Goal: Ask a question: Seek information or help from site administrators or community

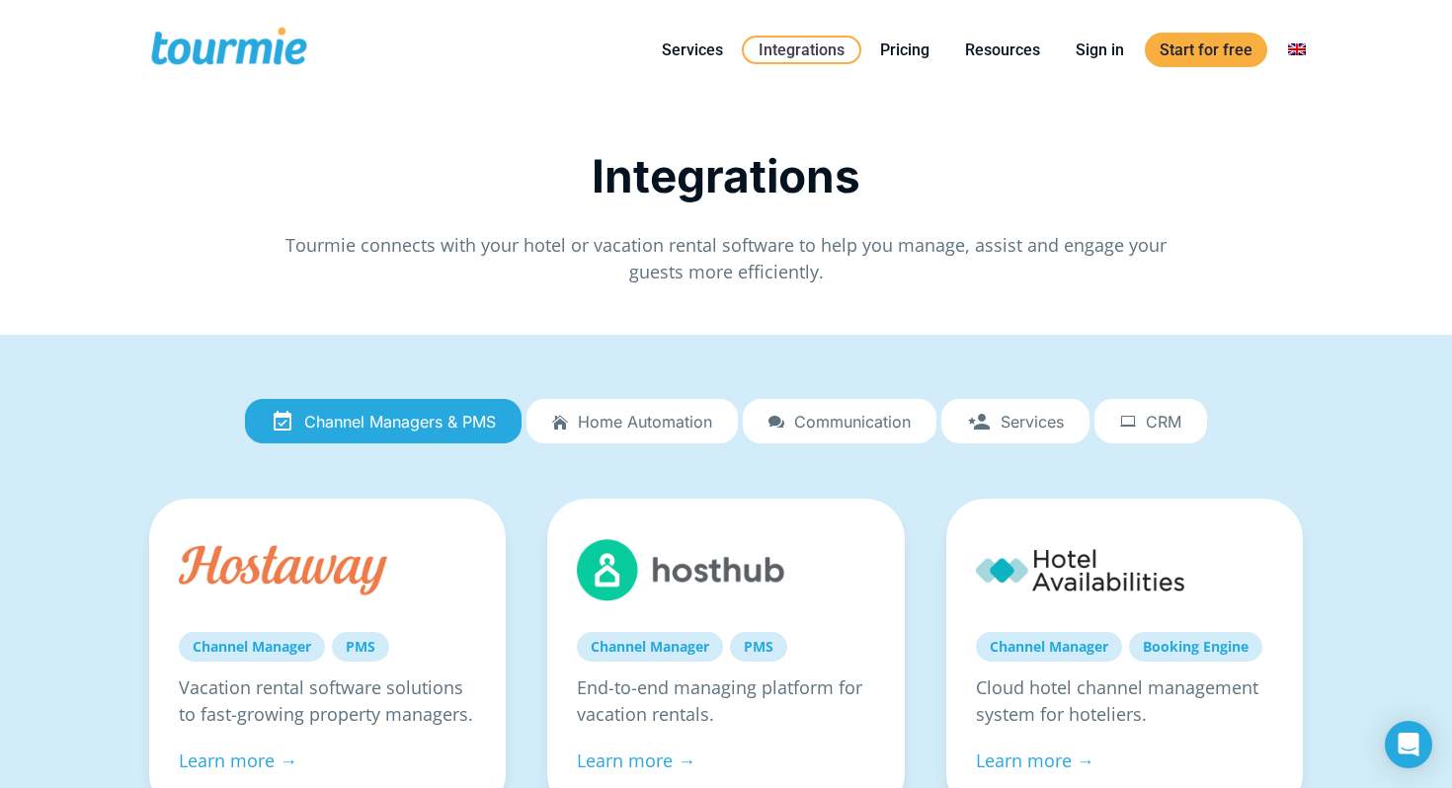
click at [273, 39] on span at bounding box center [229, 50] width 162 height 46
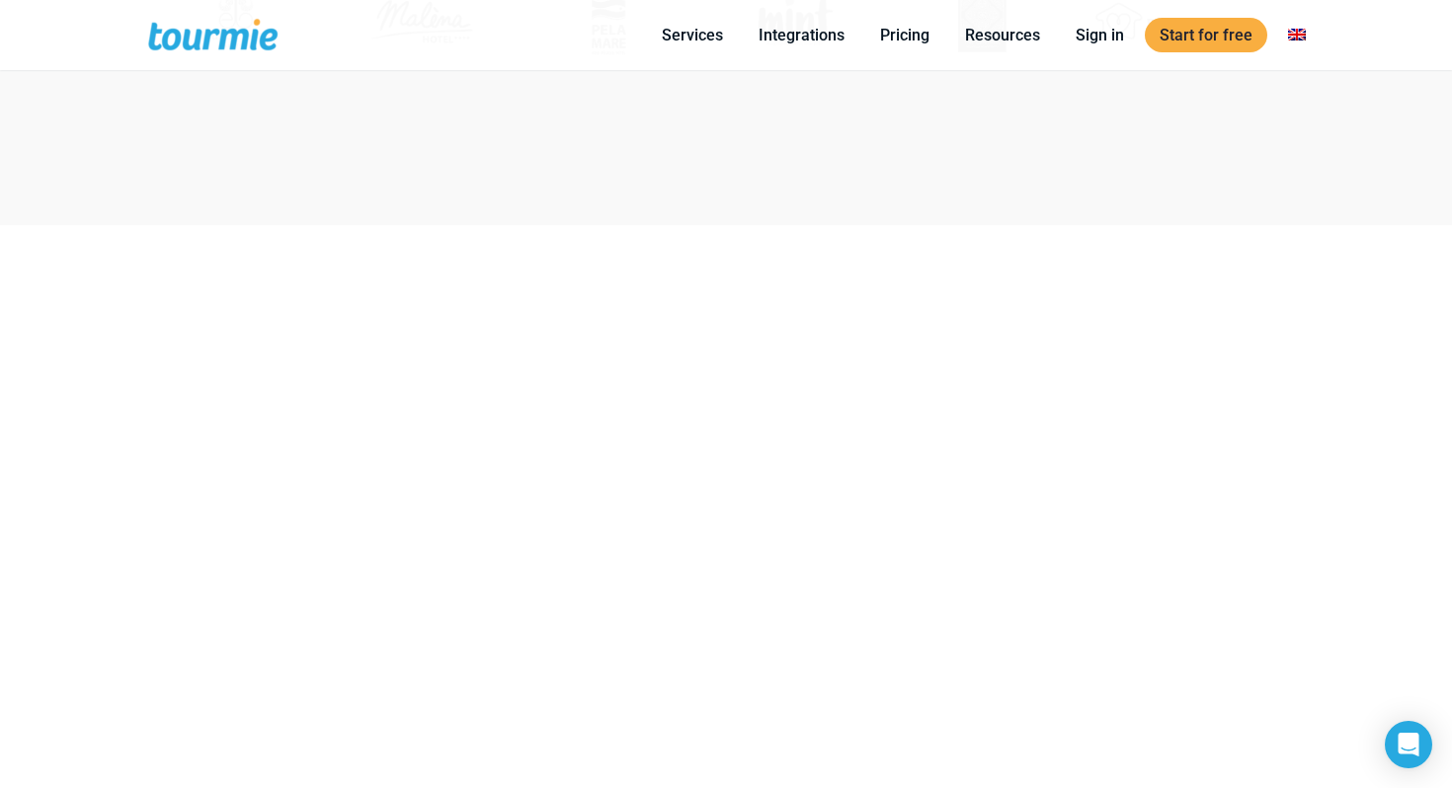
scroll to position [1138, 0]
click at [892, 32] on link "Pricing" at bounding box center [904, 35] width 79 height 25
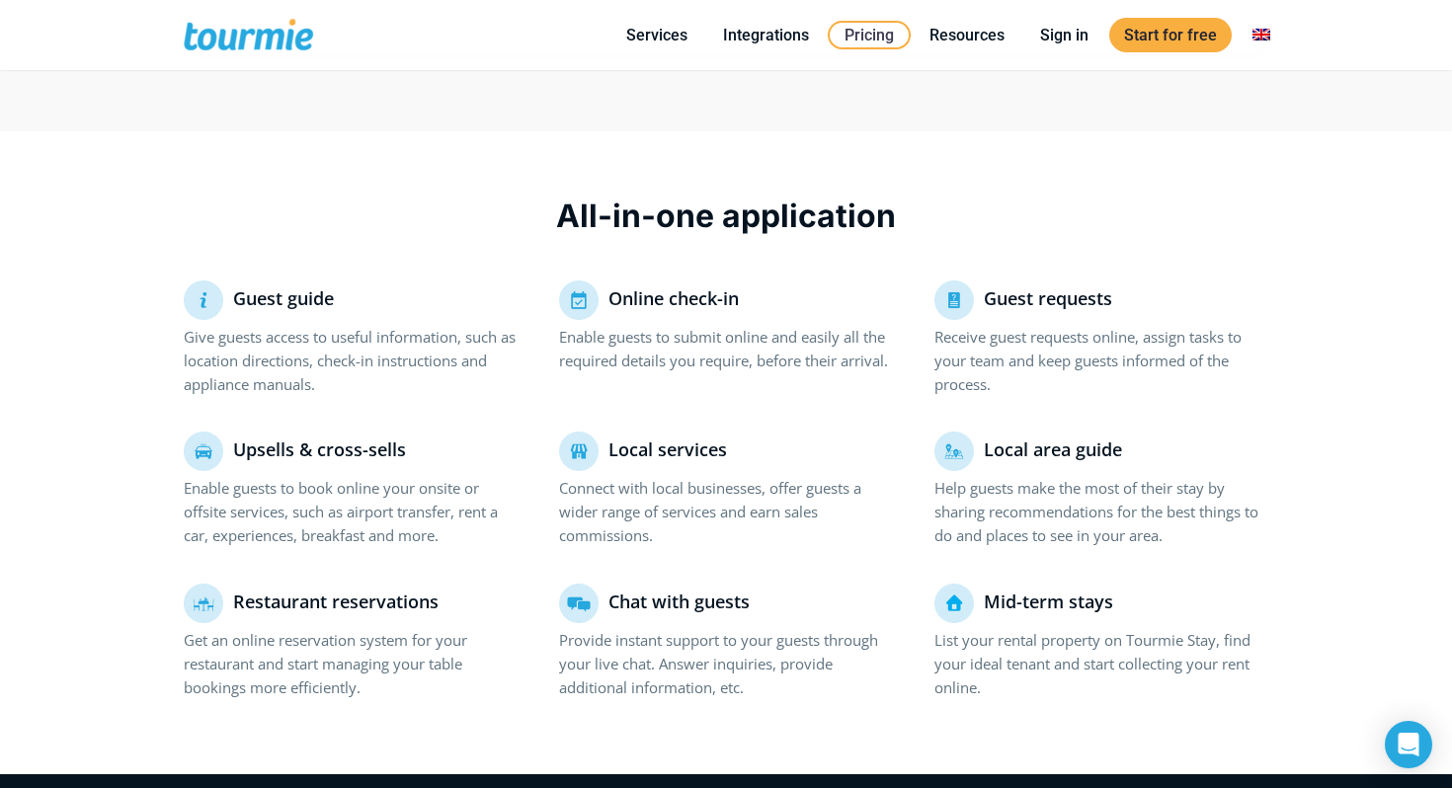
scroll to position [1197, 0]
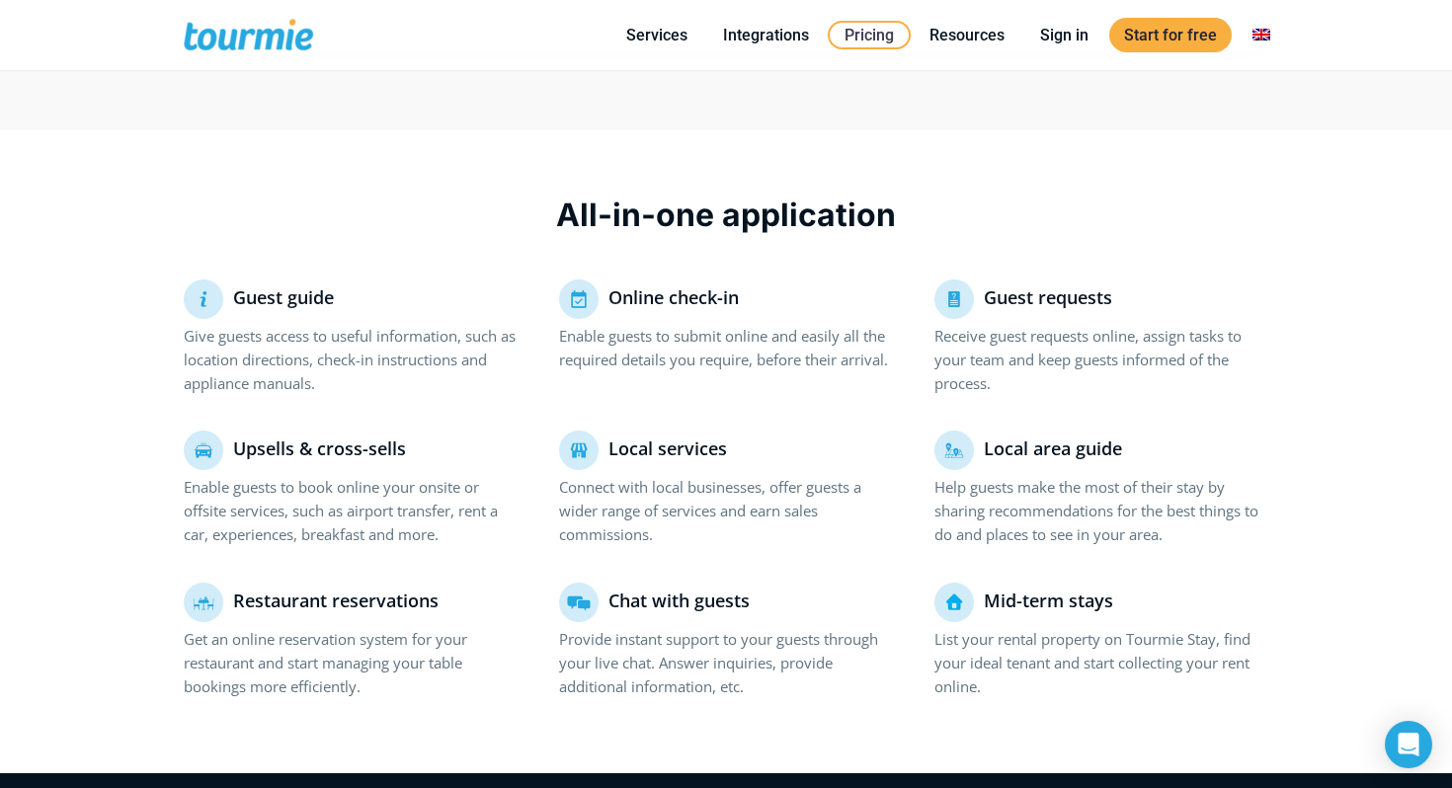
click at [292, 492] on p "Enable guests to book online your onsite or offsite services, such as airport t…" at bounding box center [351, 510] width 334 height 71
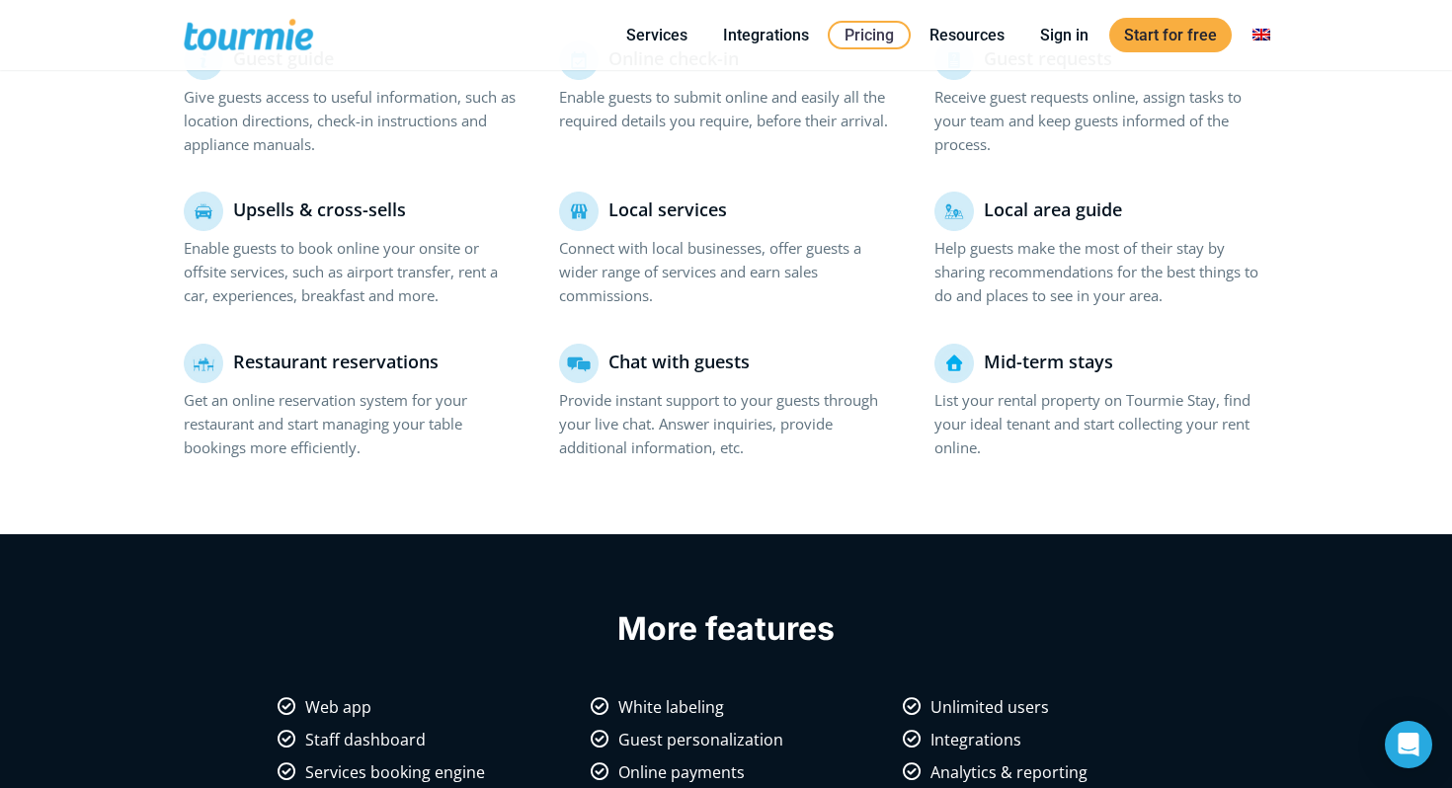
scroll to position [1381, 0]
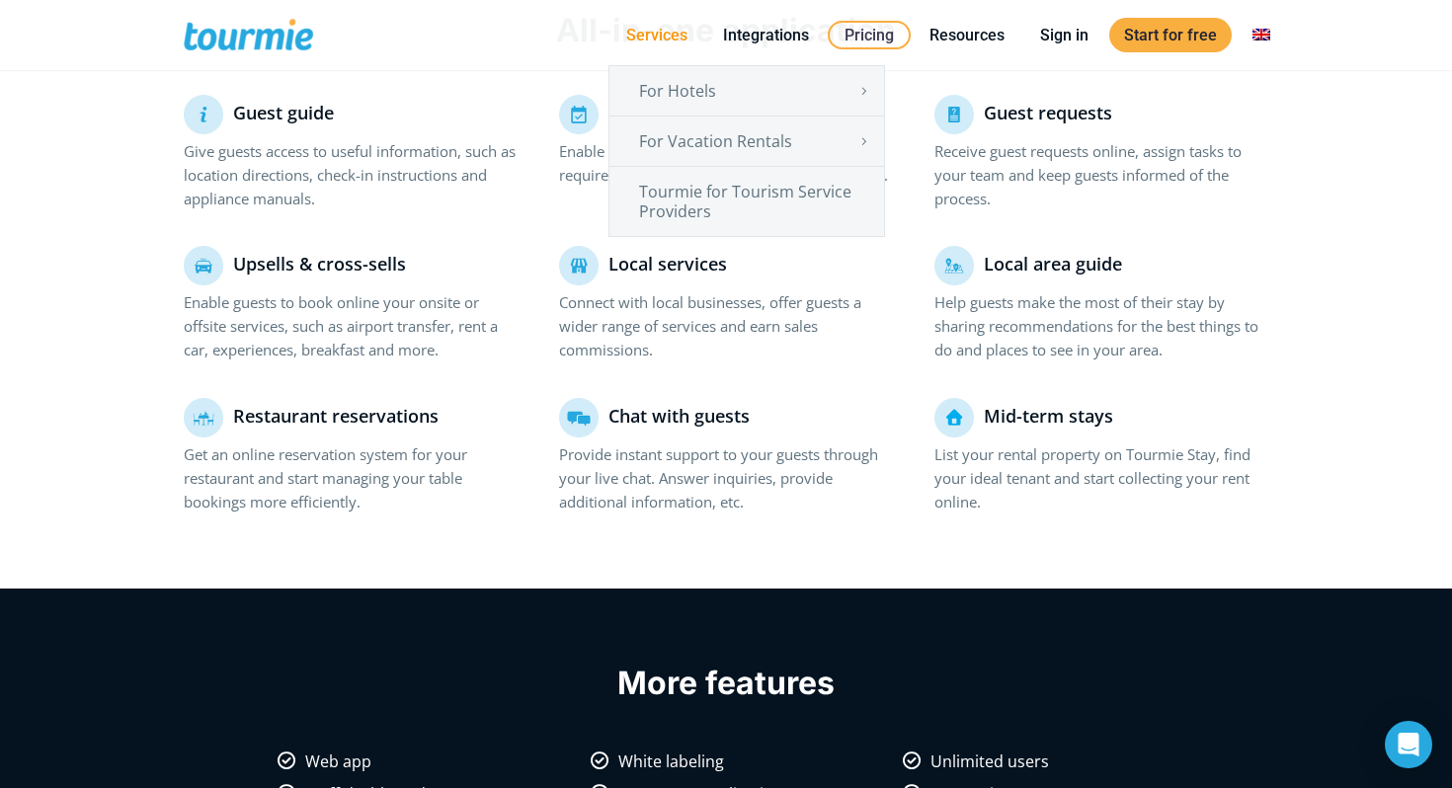
click at [658, 33] on link "Services" at bounding box center [656, 35] width 91 height 25
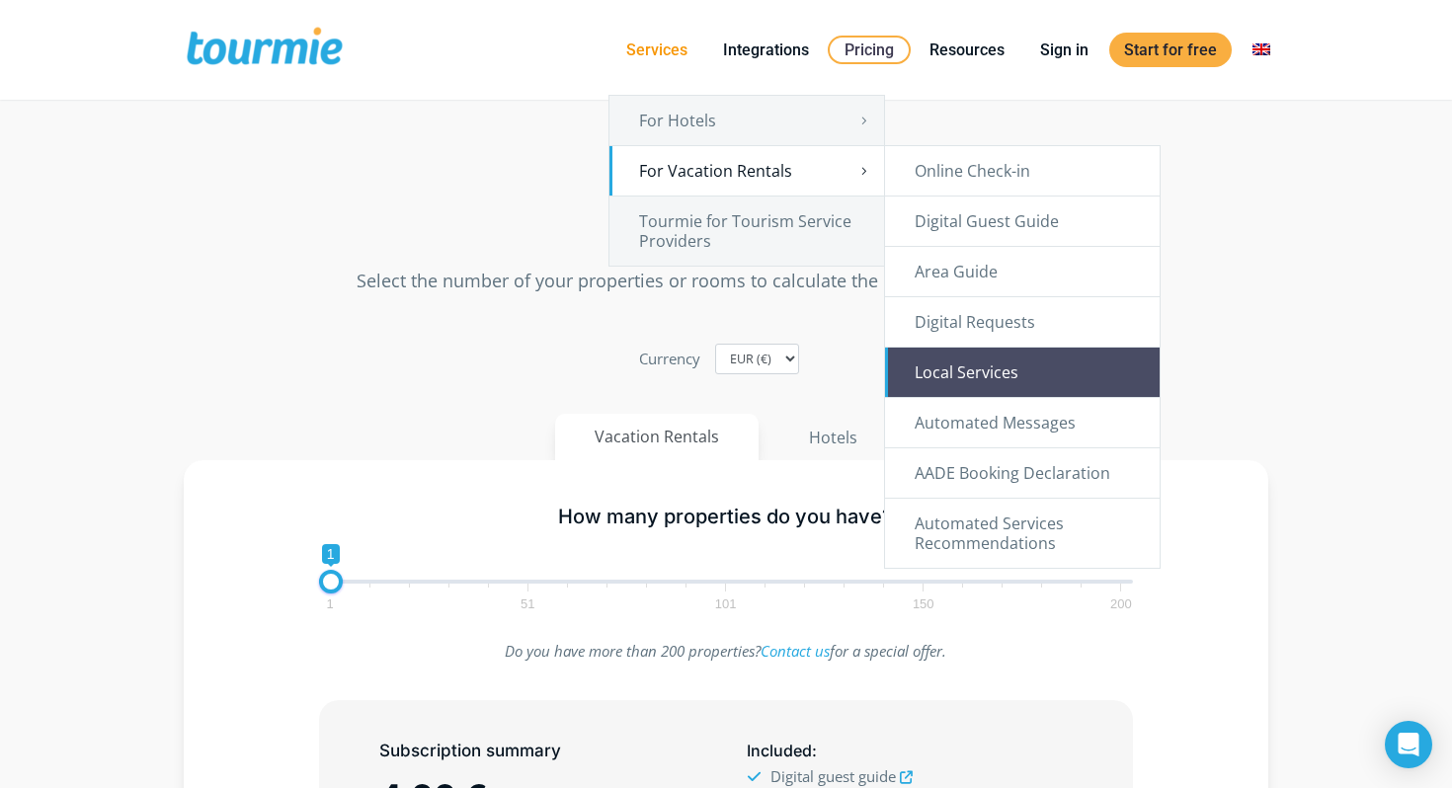
click at [985, 369] on link "Local Services" at bounding box center [1022, 372] width 275 height 49
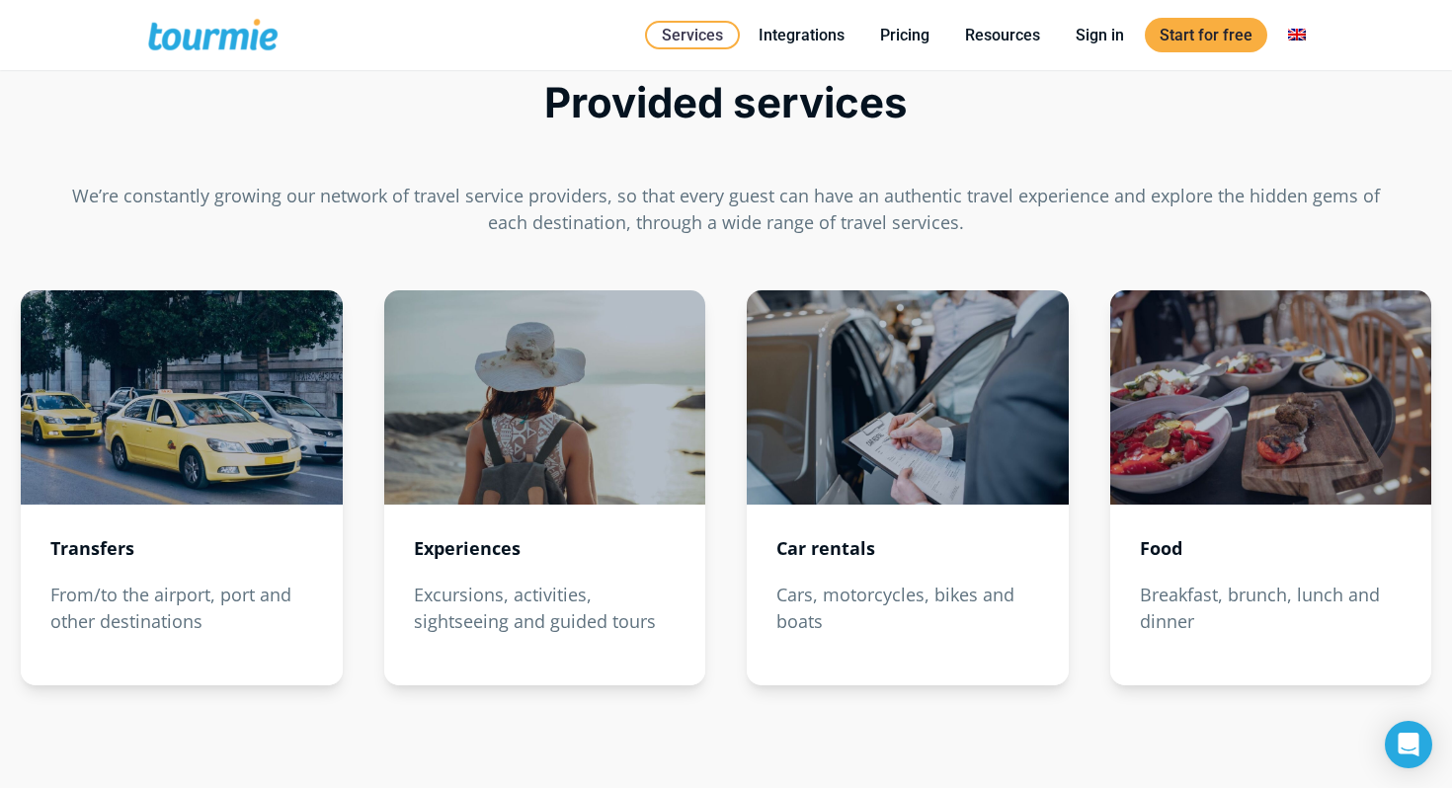
scroll to position [2290, 0]
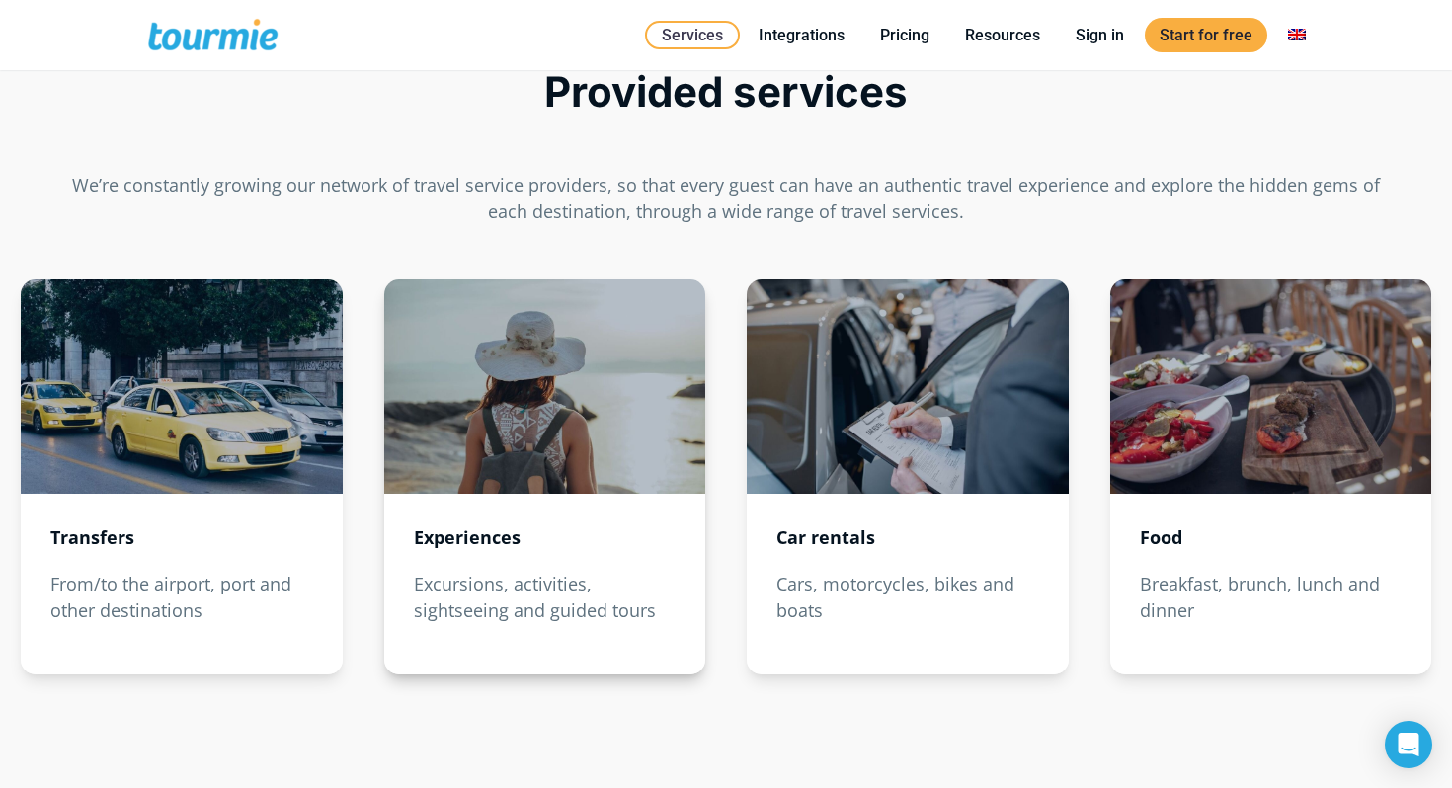
click at [585, 593] on p "Excursions, activities, sightseeing and guided tours" at bounding box center [545, 597] width 263 height 53
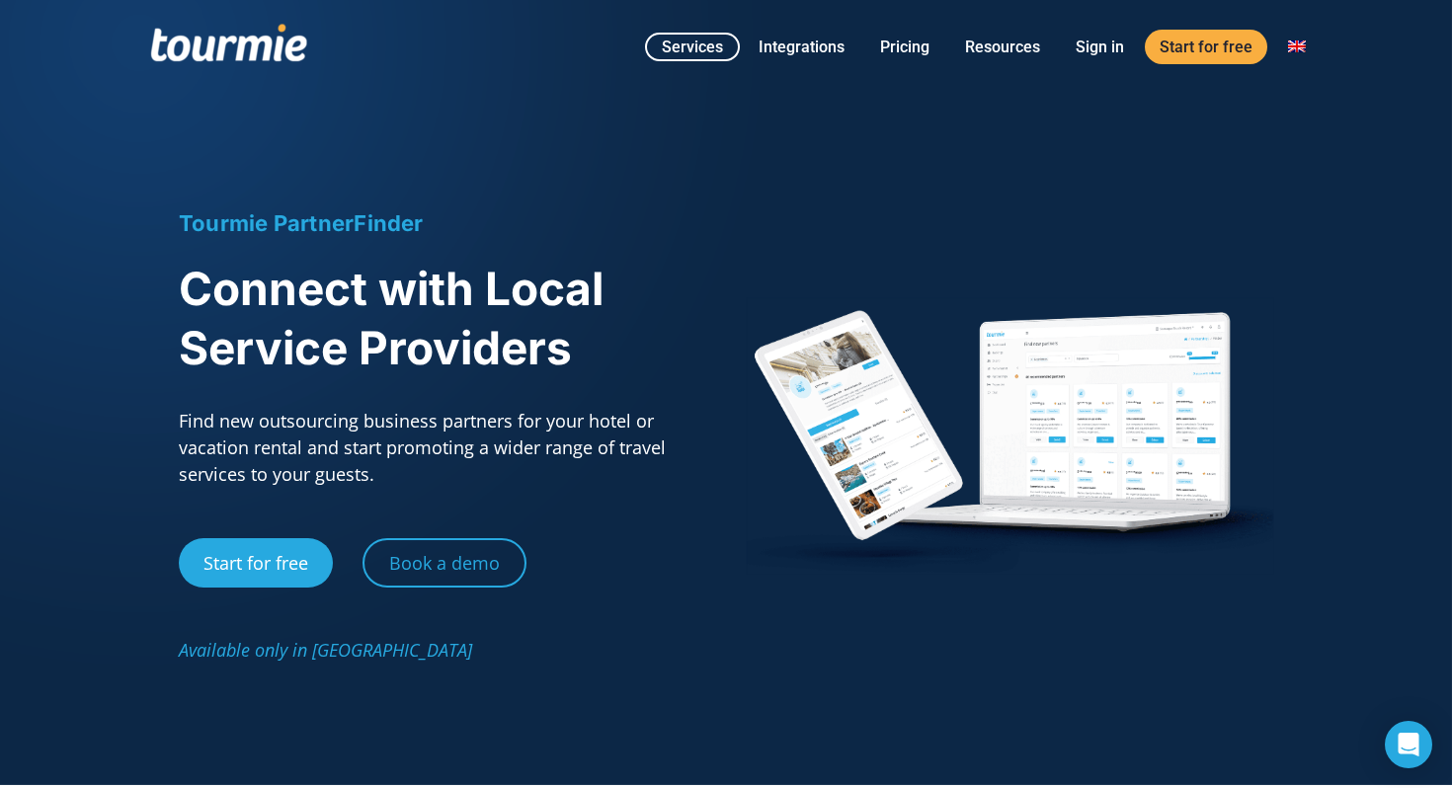
scroll to position [0, 0]
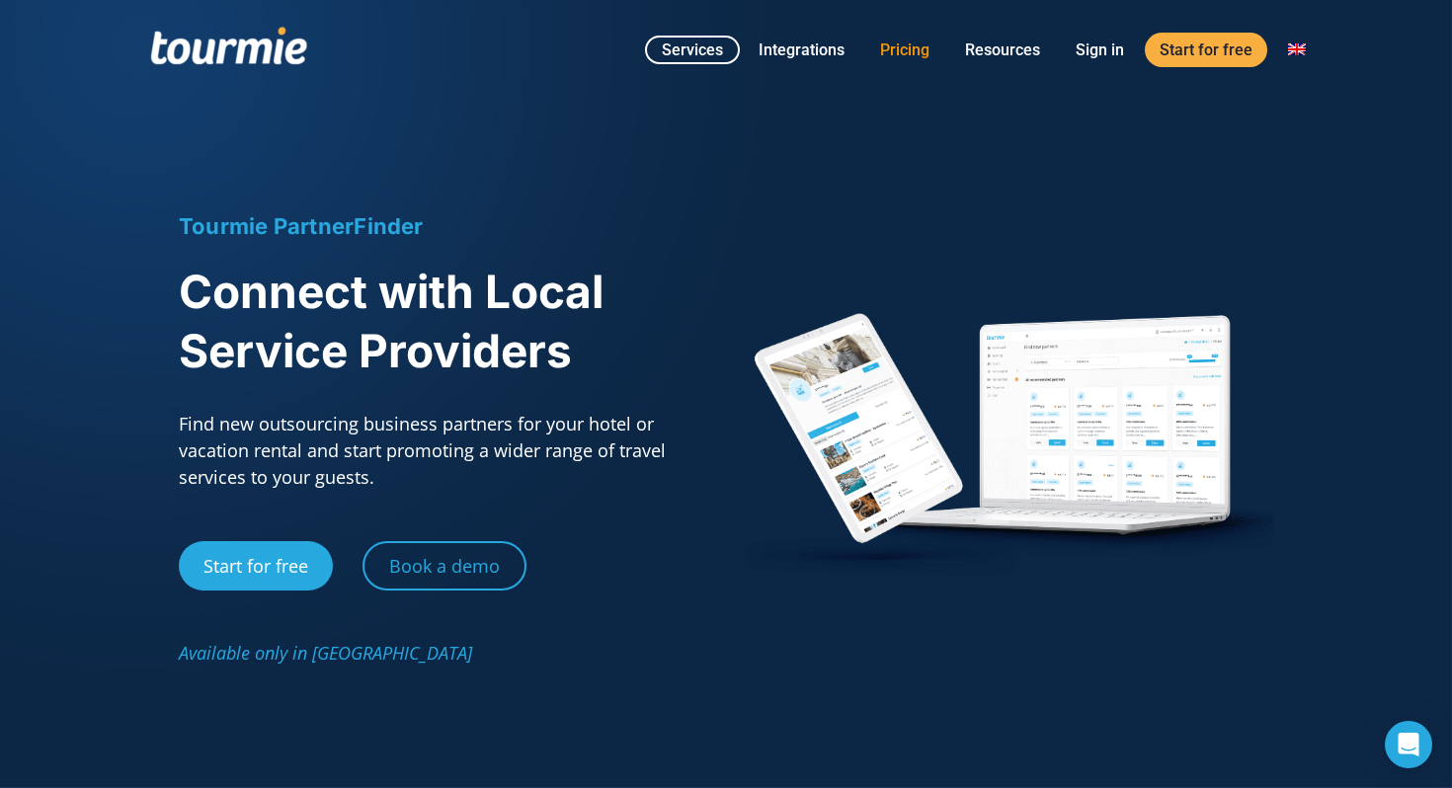
click at [918, 44] on link "Pricing" at bounding box center [904, 50] width 79 height 25
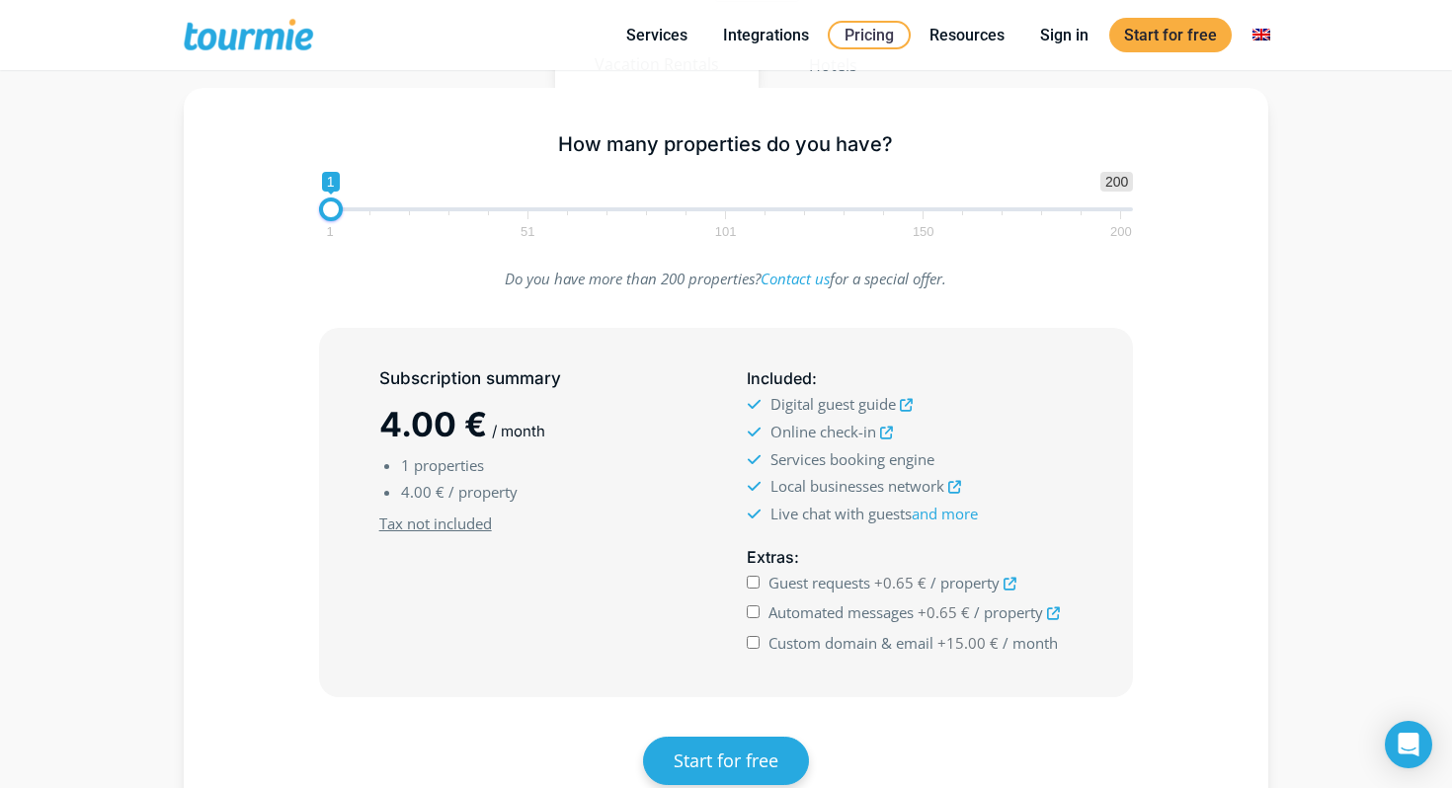
scroll to position [392, 0]
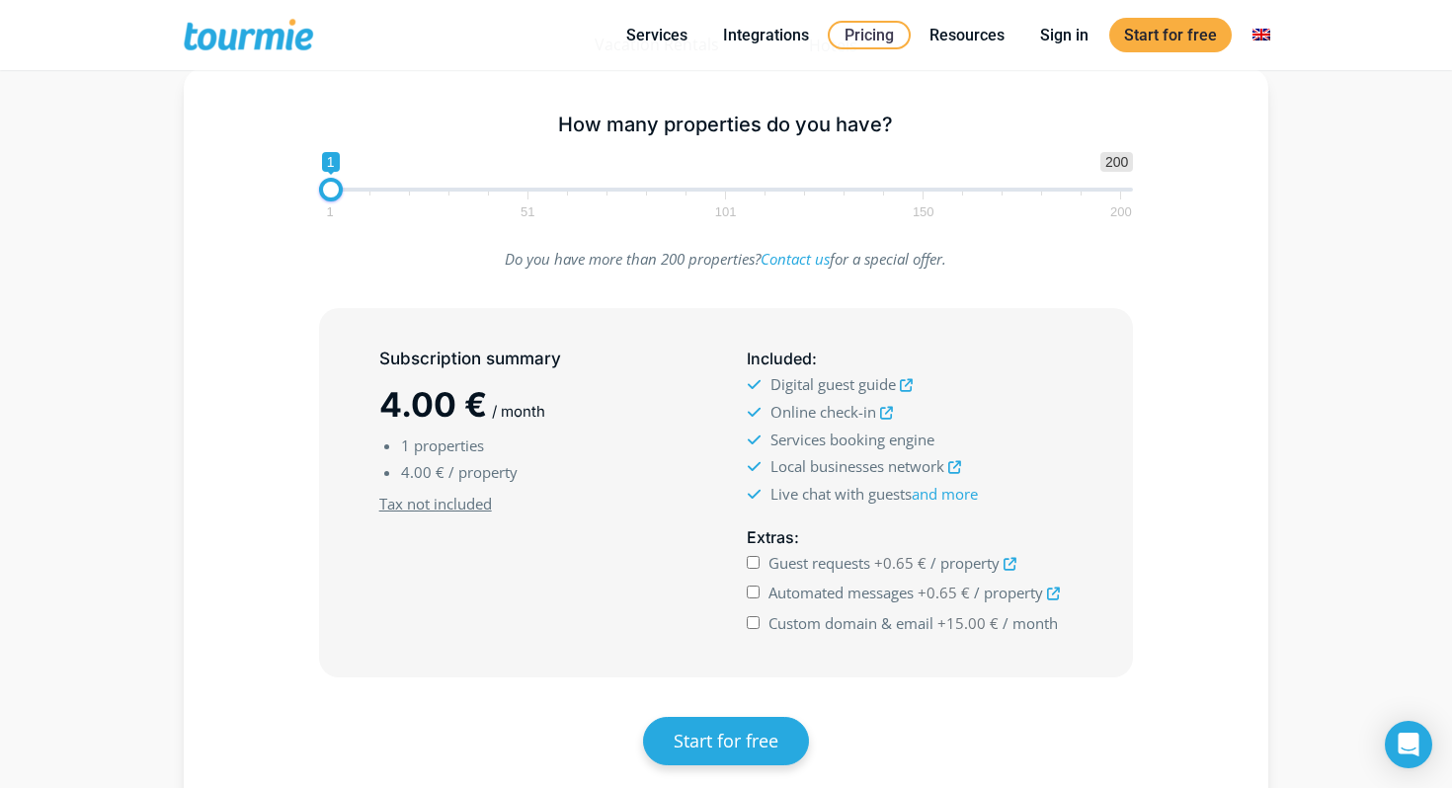
click at [952, 462] on icon at bounding box center [954, 467] width 13 height 13
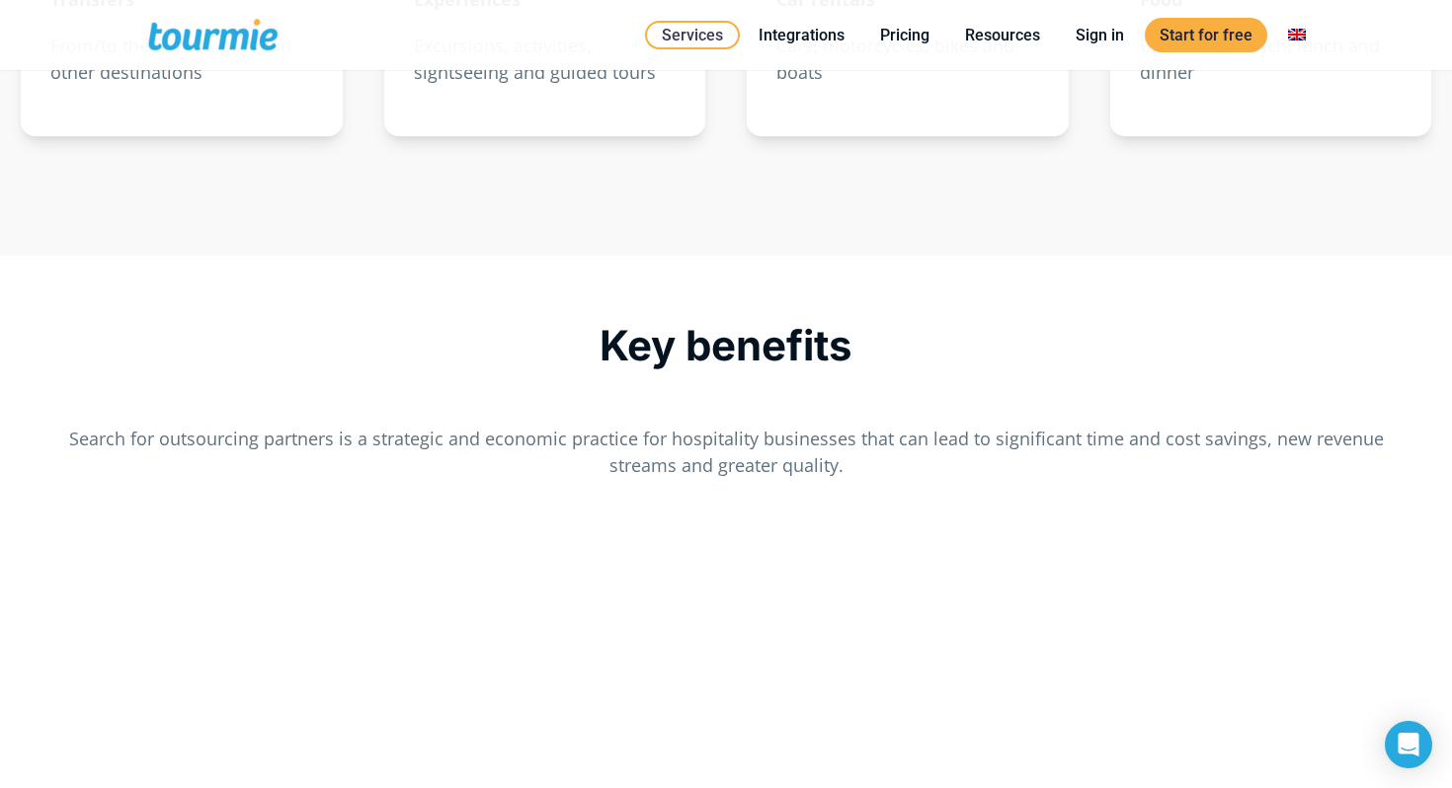
scroll to position [3277, 0]
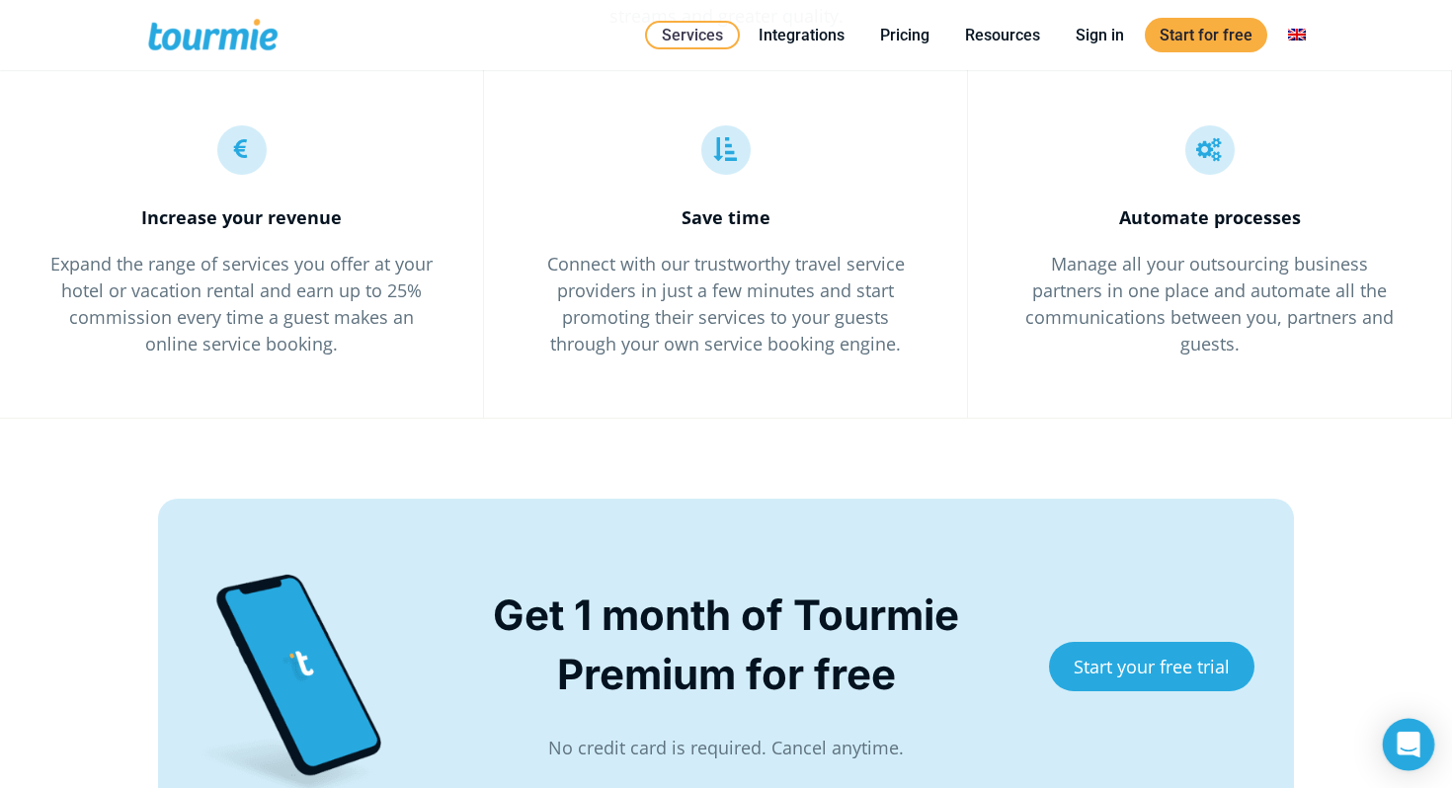
click at [1410, 750] on icon "Open Intercom Messenger" at bounding box center [1408, 745] width 26 height 26
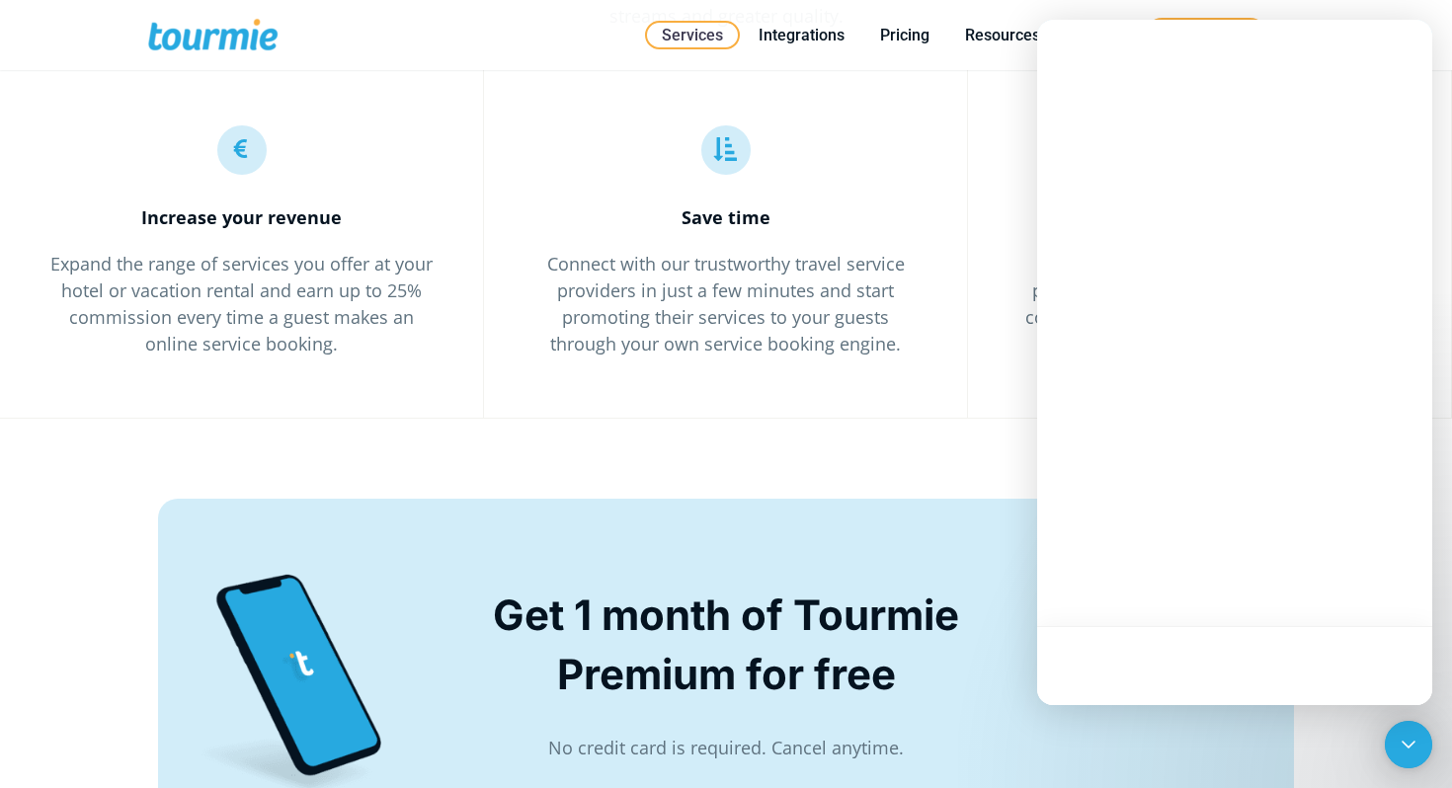
scroll to position [0, 0]
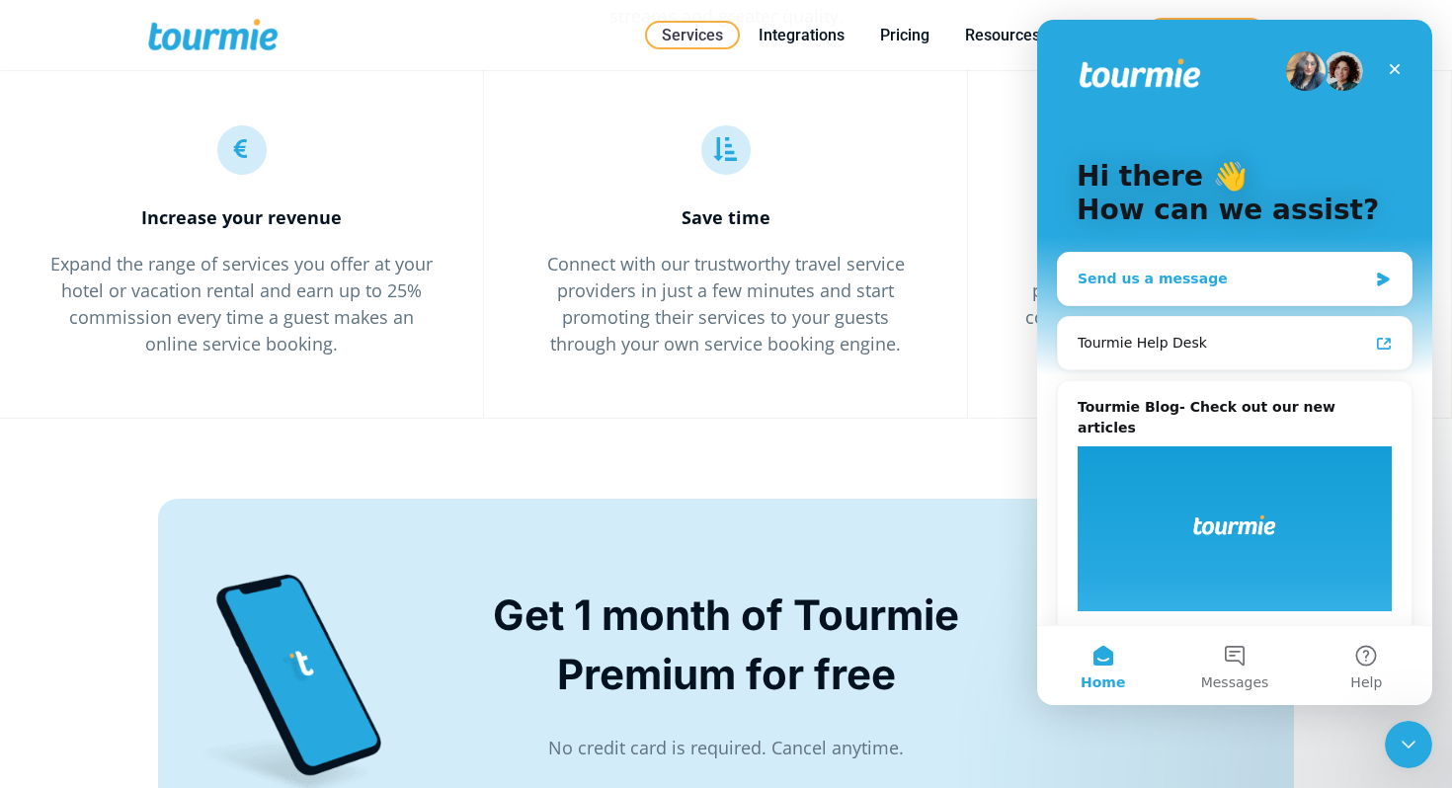
click at [1187, 280] on div "Send us a message" at bounding box center [1221, 279] width 289 height 21
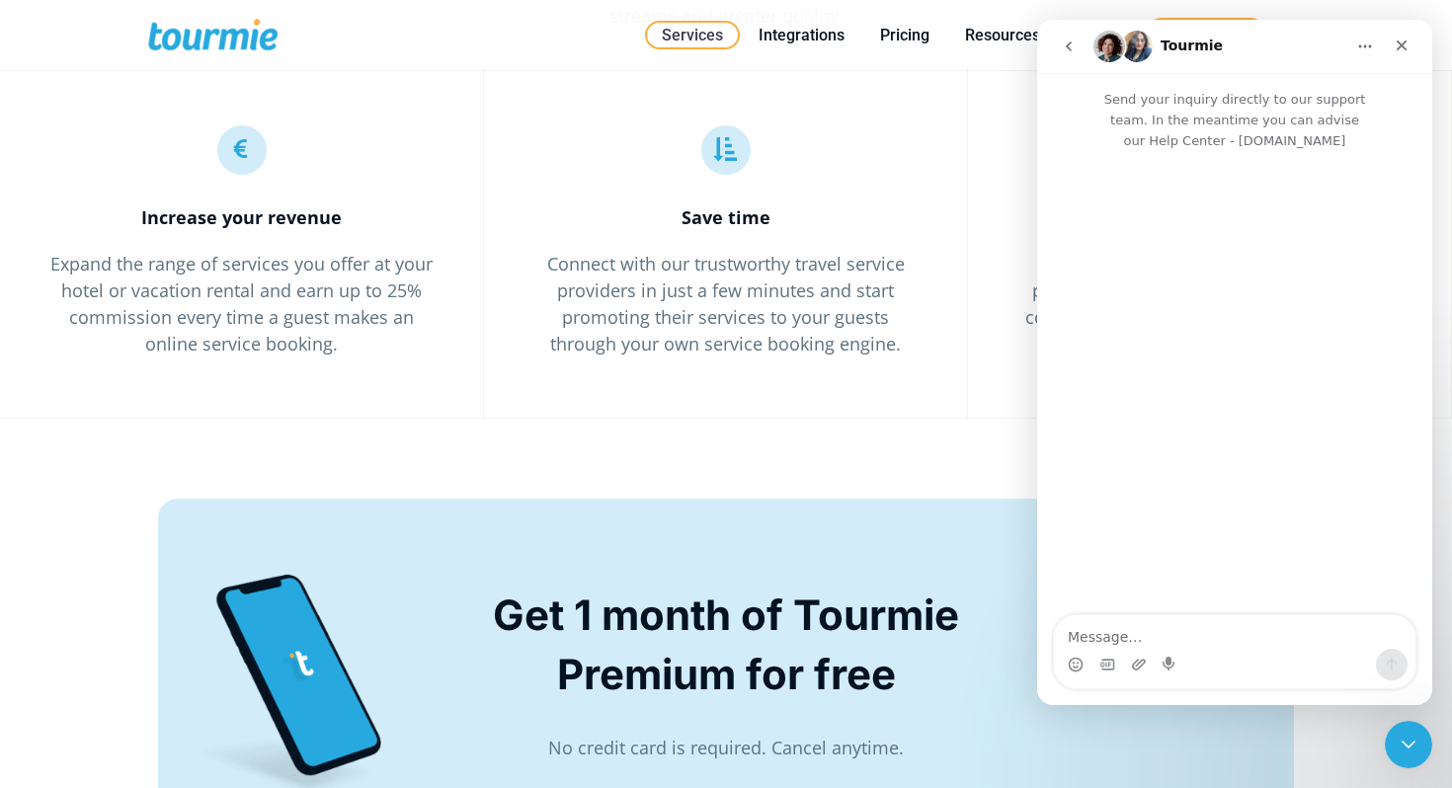
click at [1162, 637] on textarea "Message…" at bounding box center [1234, 632] width 361 height 34
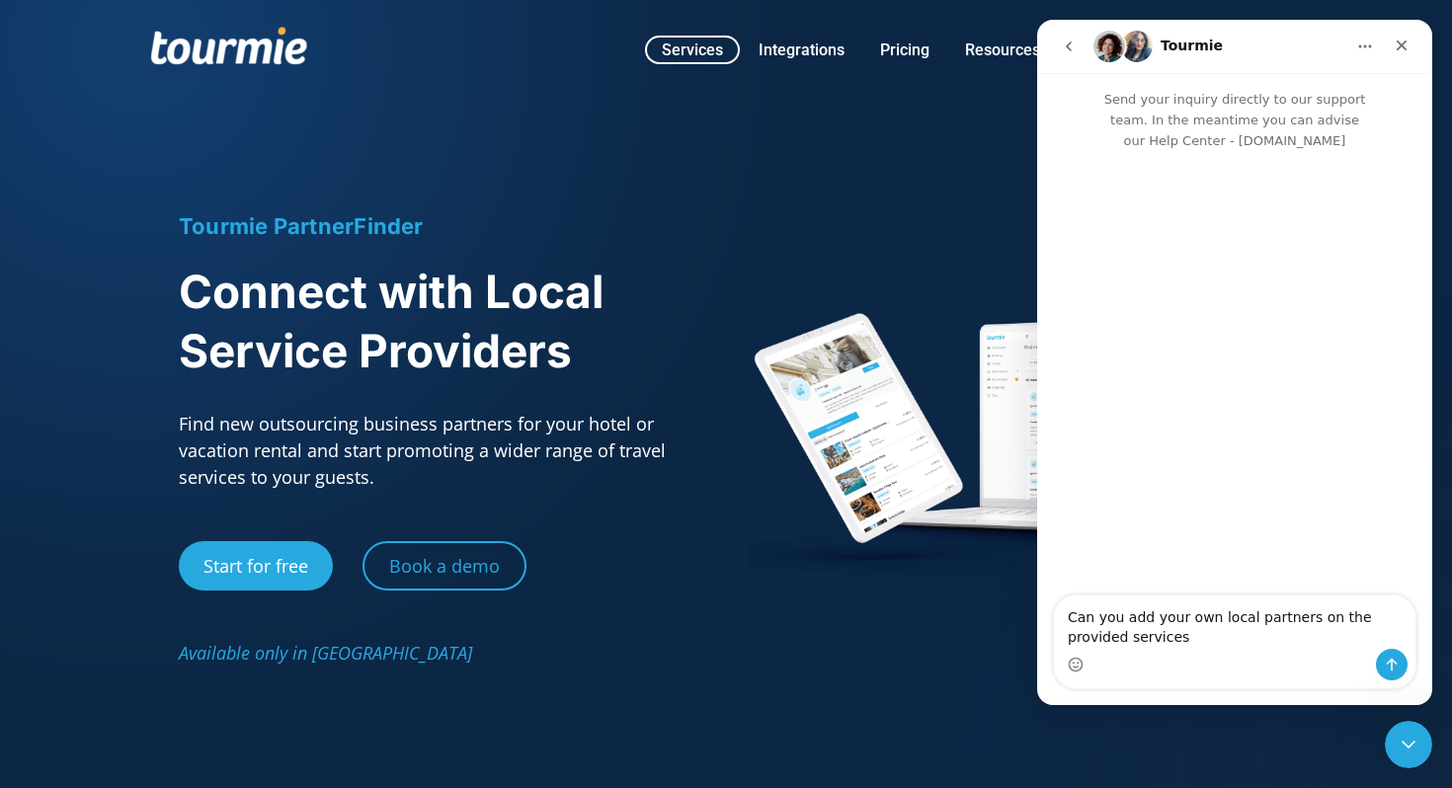
click at [1377, 615] on textarea "Can you add your own local partners on the provided services" at bounding box center [1234, 621] width 361 height 53
click at [1157, 640] on textarea "Can you add your own local partners from your own network services" at bounding box center [1234, 621] width 361 height 53
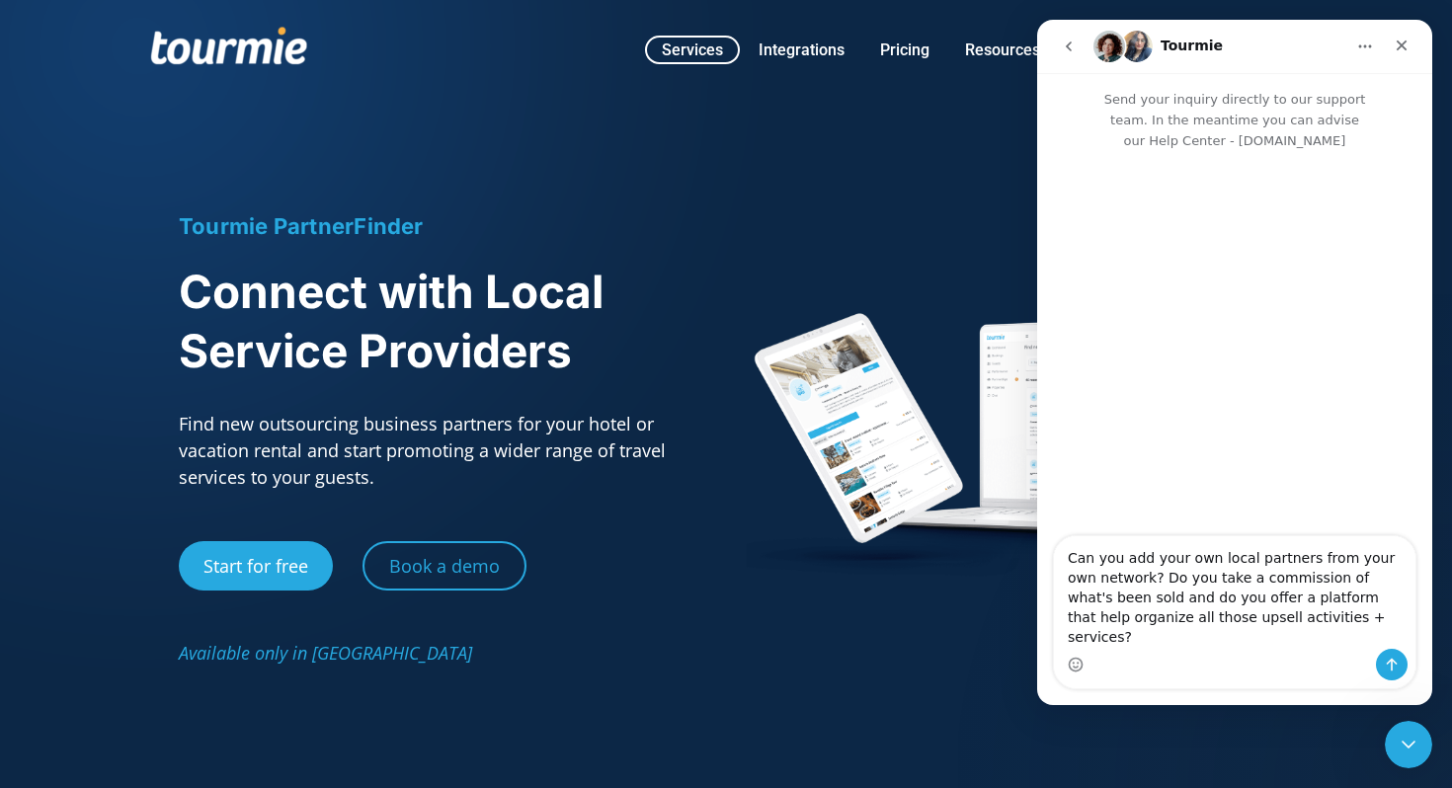
type textarea "Can you add your own local partners from your own network? Do you take a commis…"
click at [1407, 656] on div "Intercom messenger" at bounding box center [1234, 665] width 361 height 32
click at [1393, 664] on icon "Send a message…" at bounding box center [1391, 665] width 16 height 16
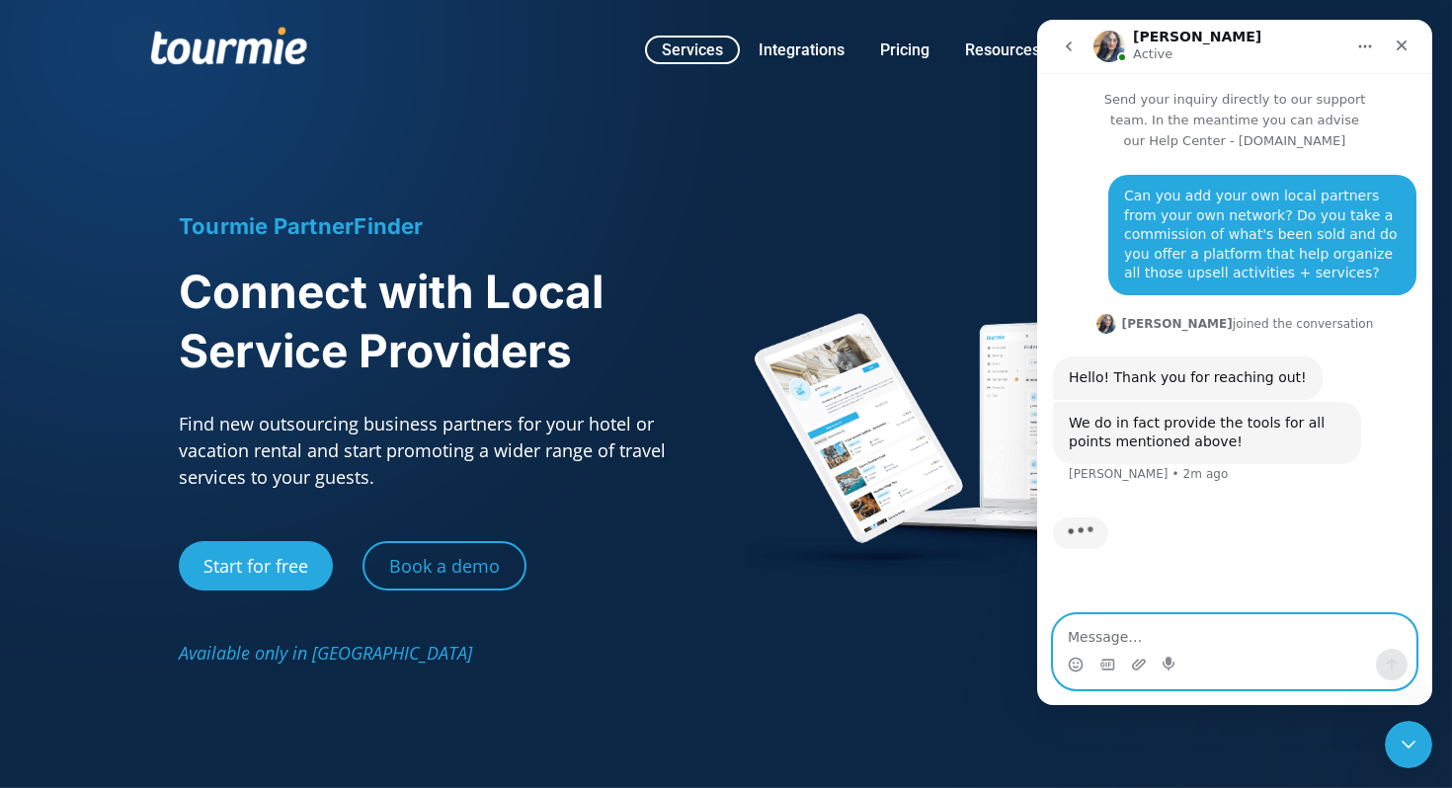
click at [1156, 635] on textarea "Message…" at bounding box center [1234, 632] width 361 height 34
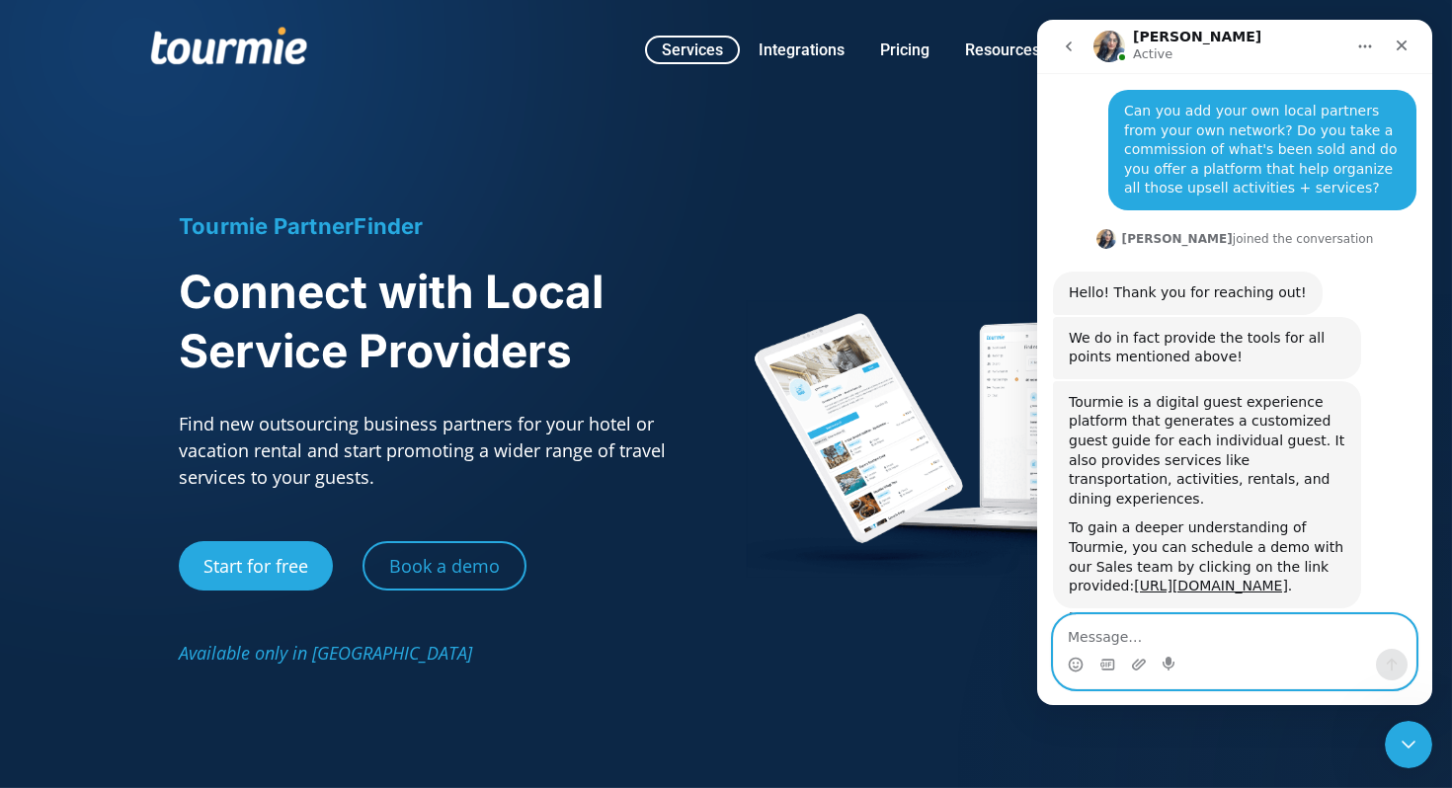
scroll to position [100, 0]
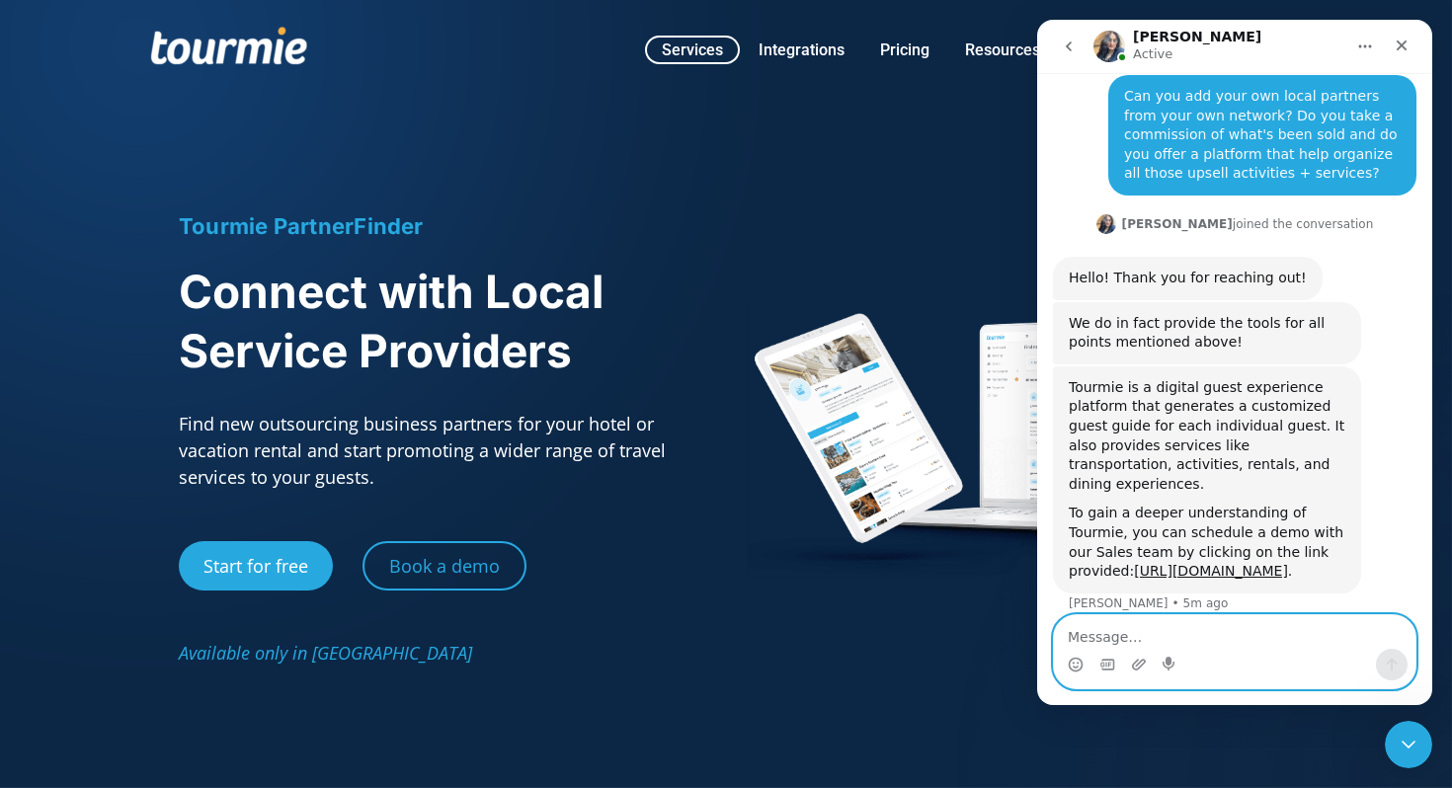
click at [1224, 626] on textarea "Message…" at bounding box center [1234, 632] width 361 height 34
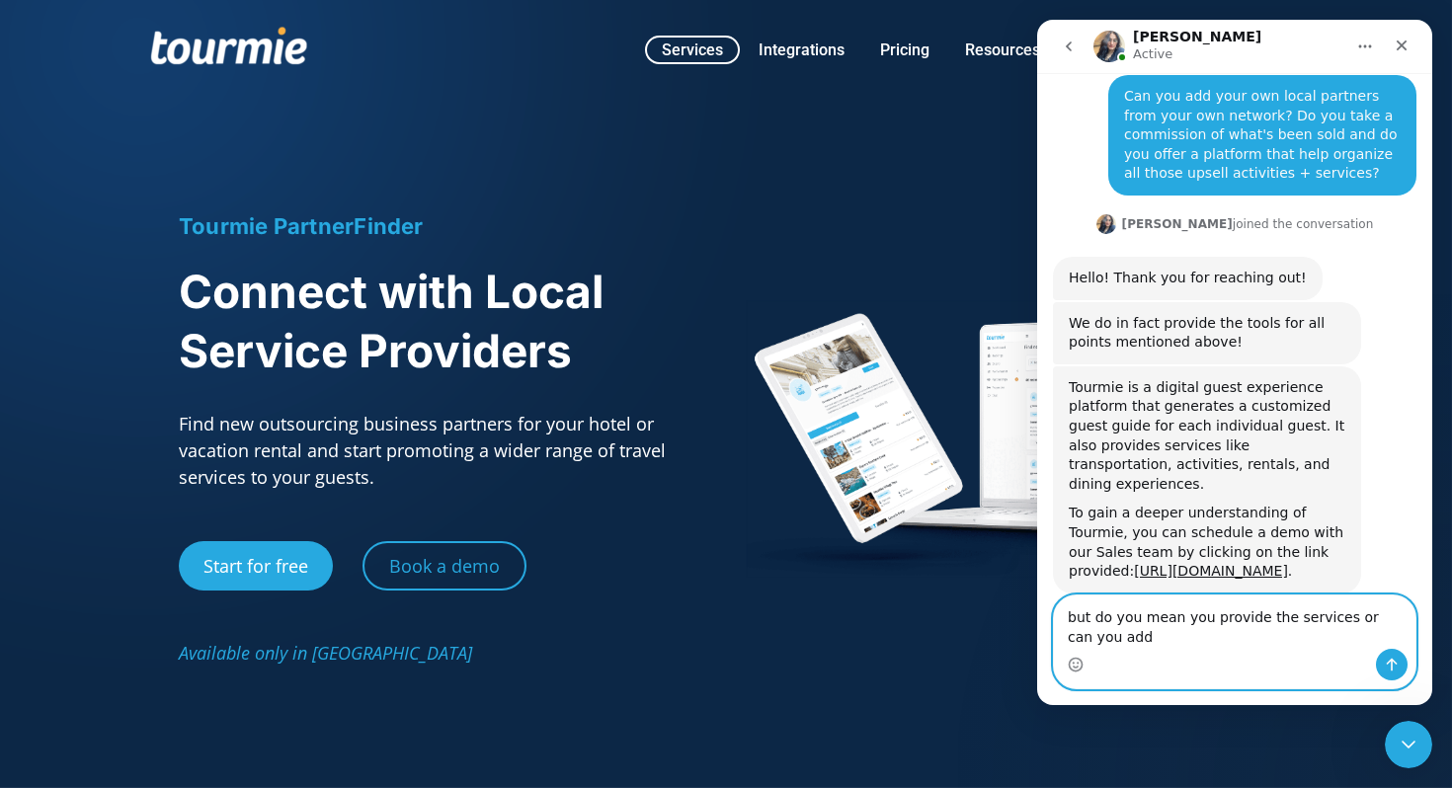
scroll to position [119, 0]
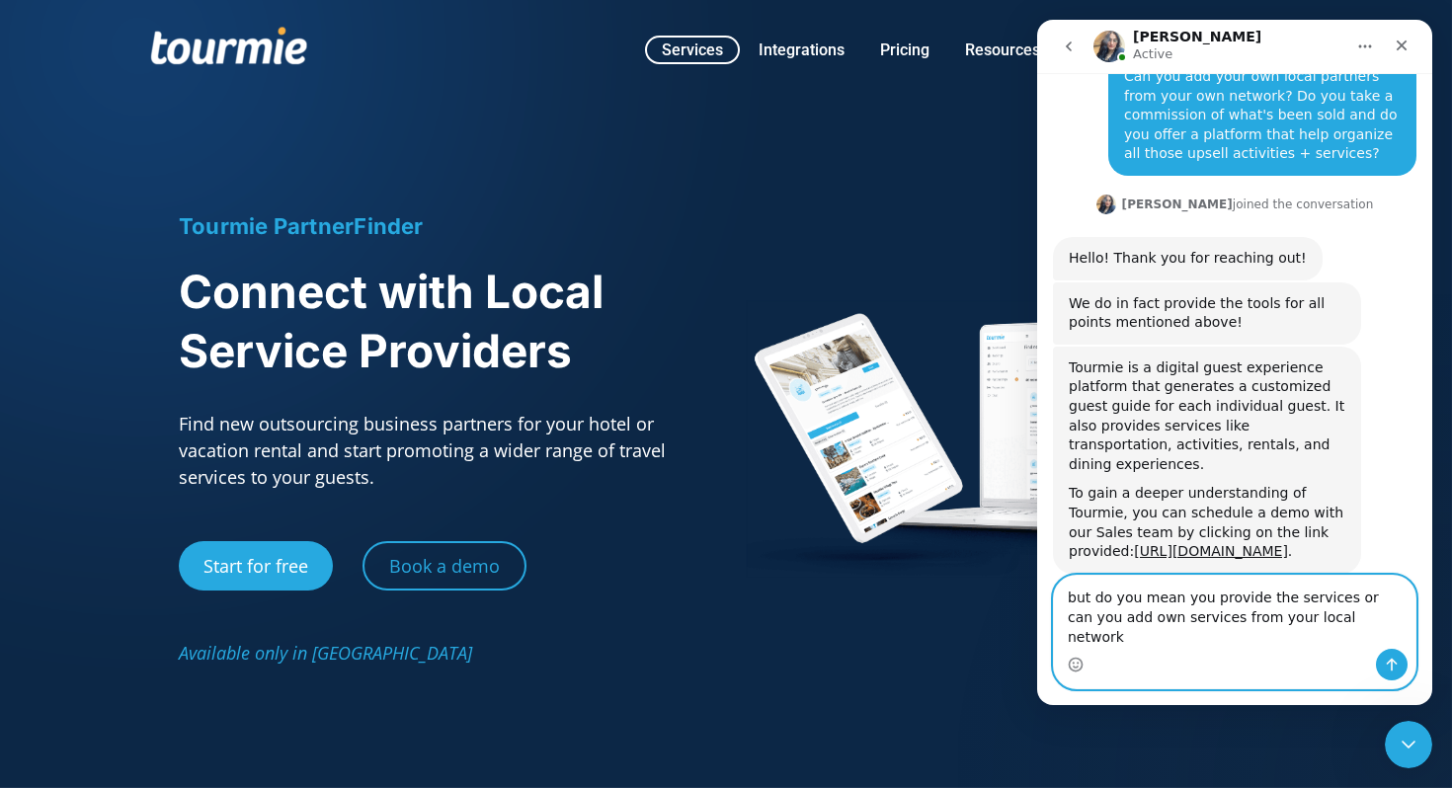
type textarea "but do you mean you provide the services or can you add own services from your …"
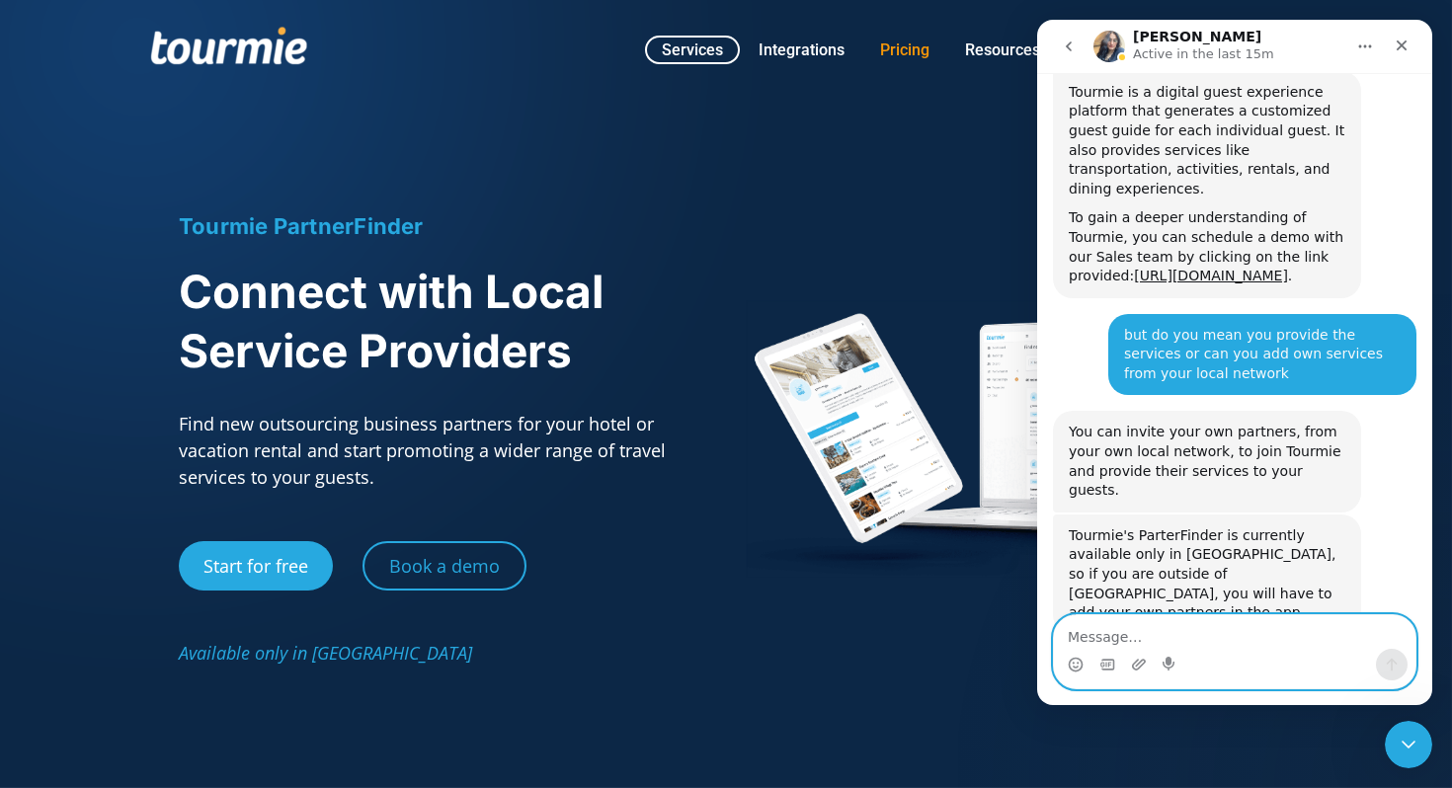
scroll to position [398, 0]
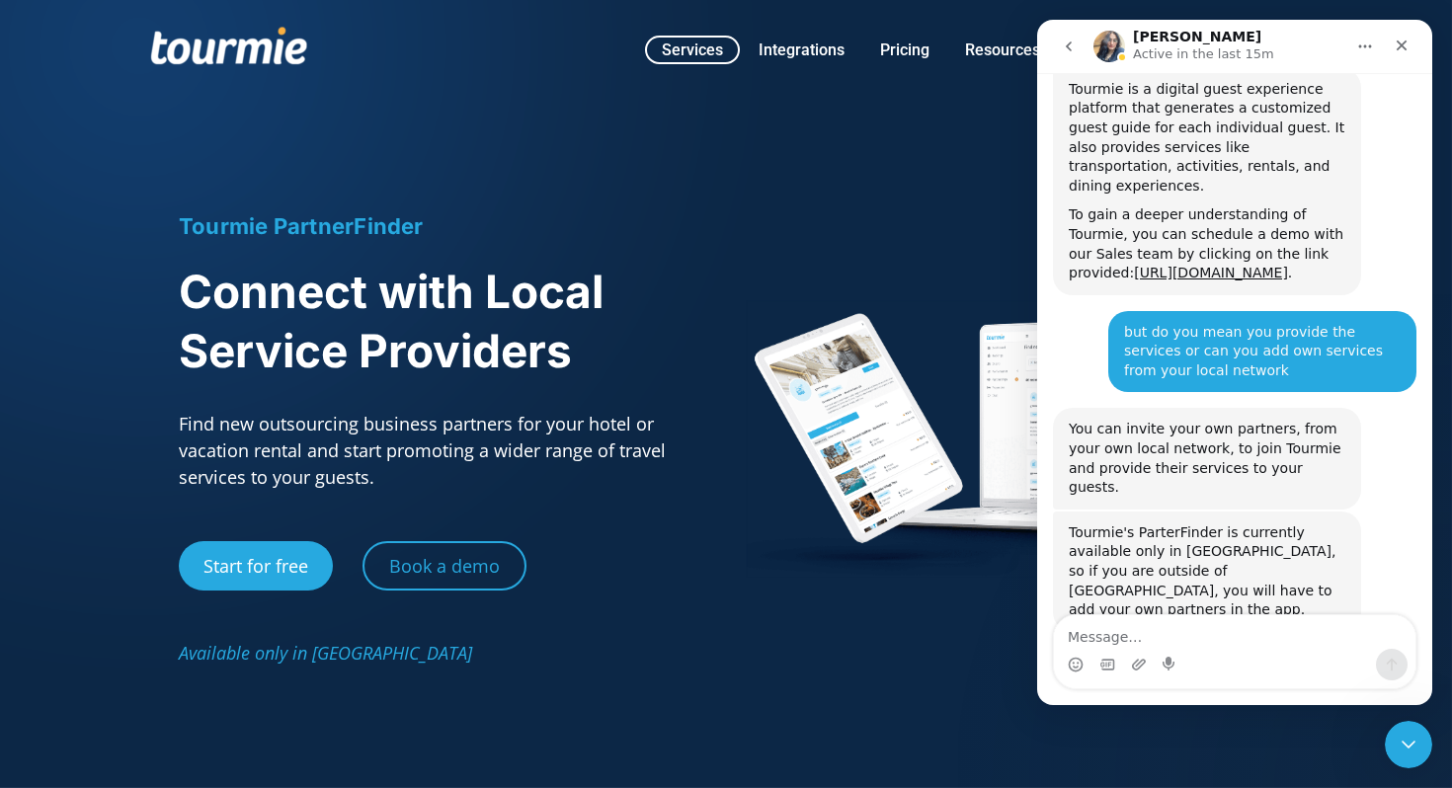
click at [1202, 649] on div "Intercom messenger" at bounding box center [1234, 665] width 361 height 32
click at [1192, 653] on div "Intercom messenger" at bounding box center [1234, 665] width 361 height 32
click at [1189, 641] on textarea "Message…" at bounding box center [1234, 632] width 361 height 34
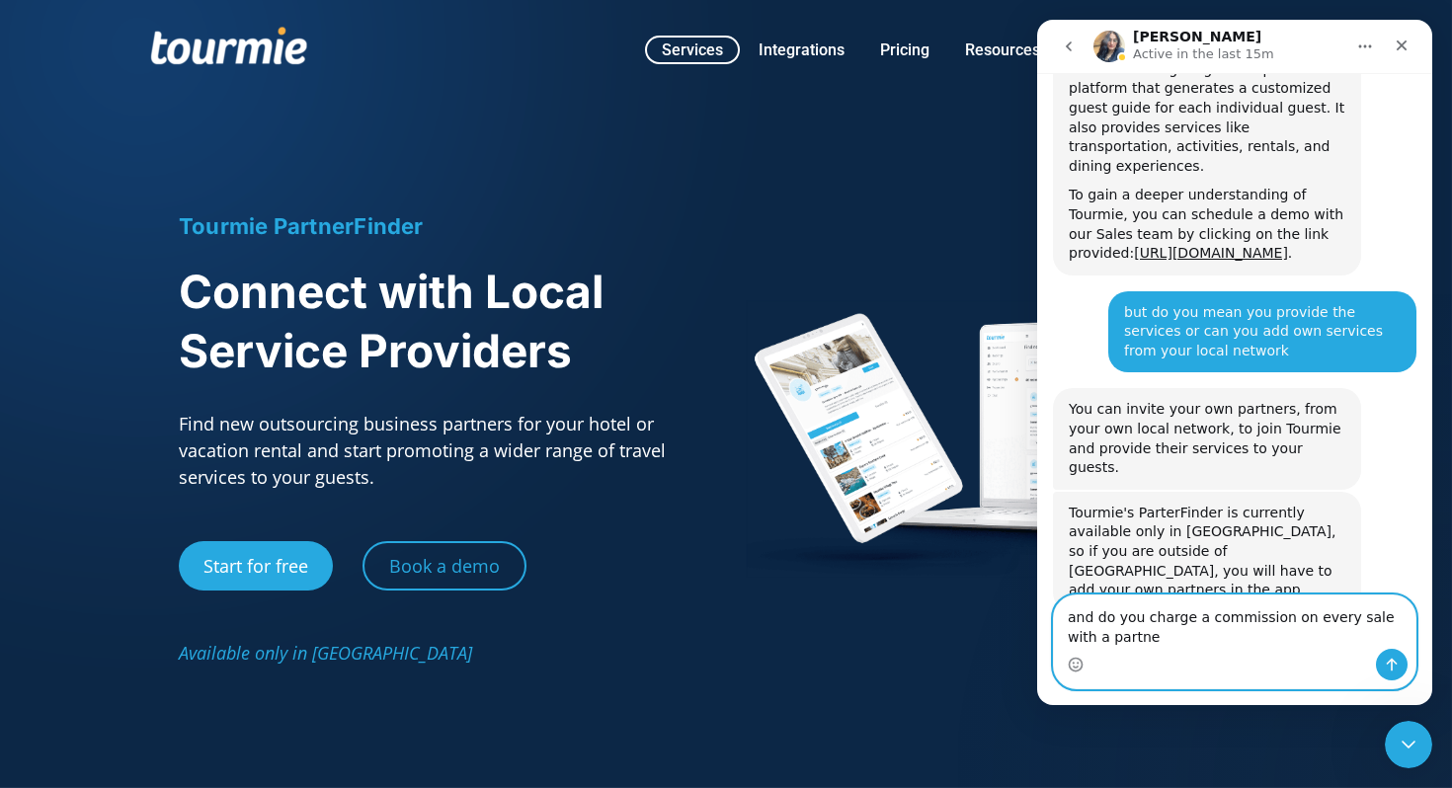
type textarea "and do you charge a commission on every sale with a partner"
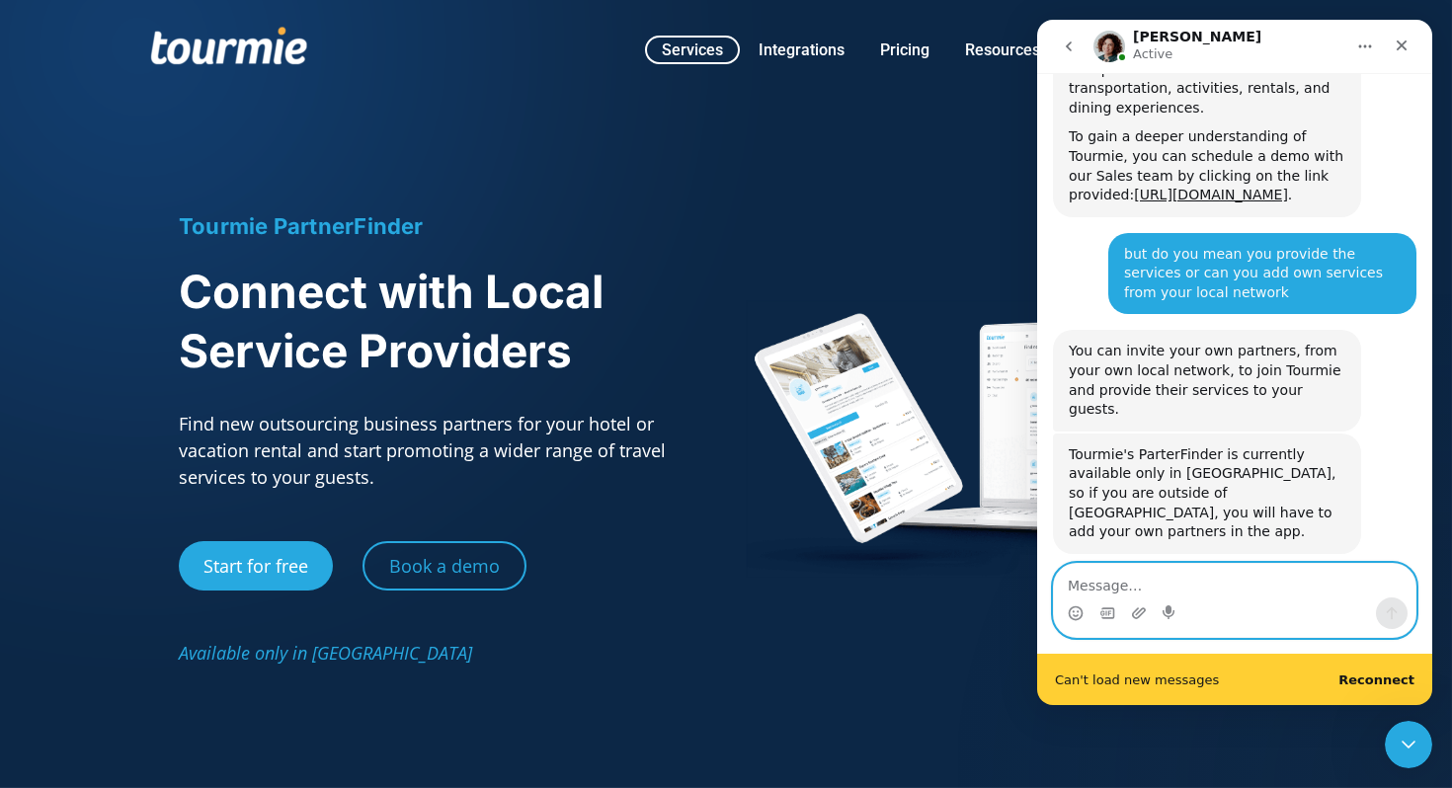
scroll to position [663, 0]
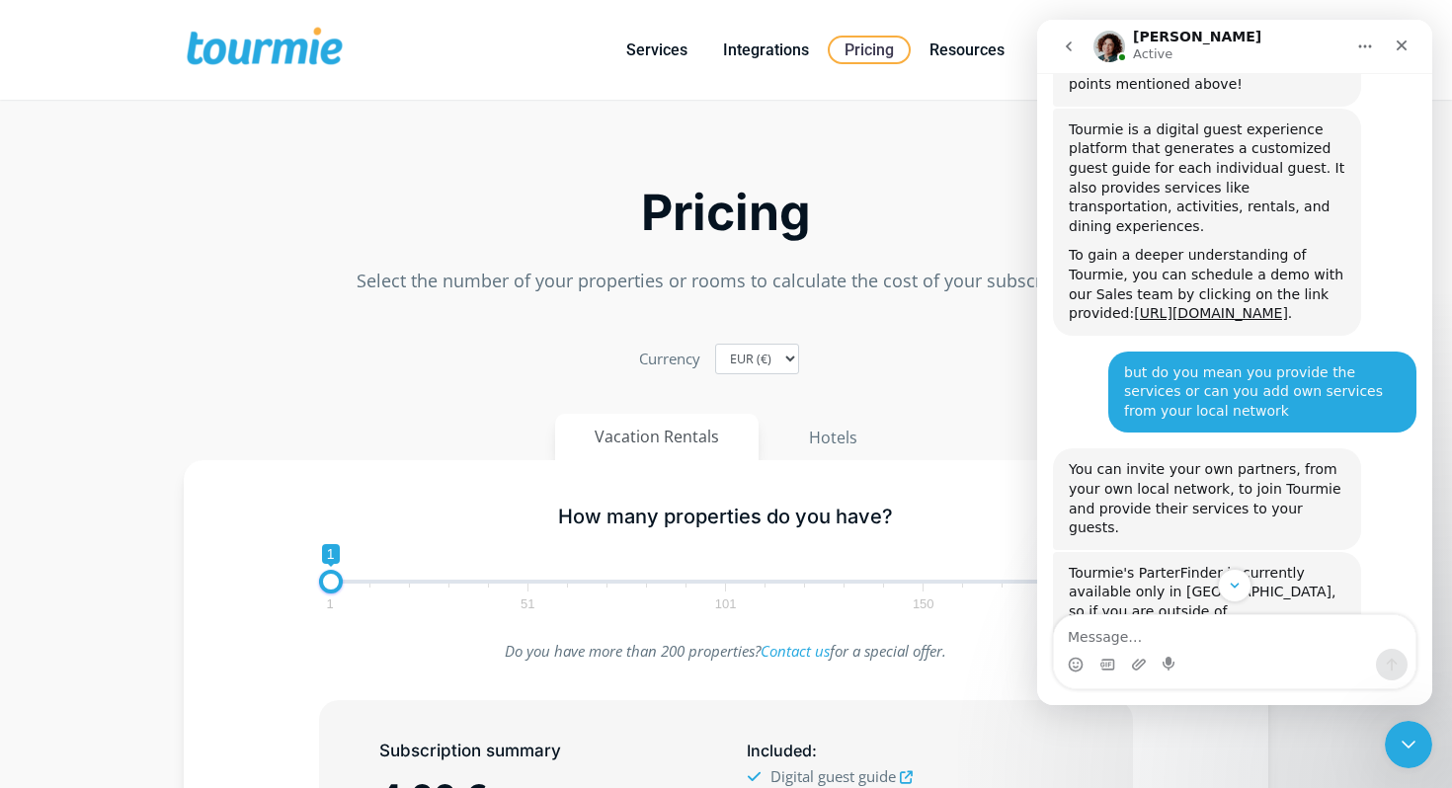
scroll to position [619, 0]
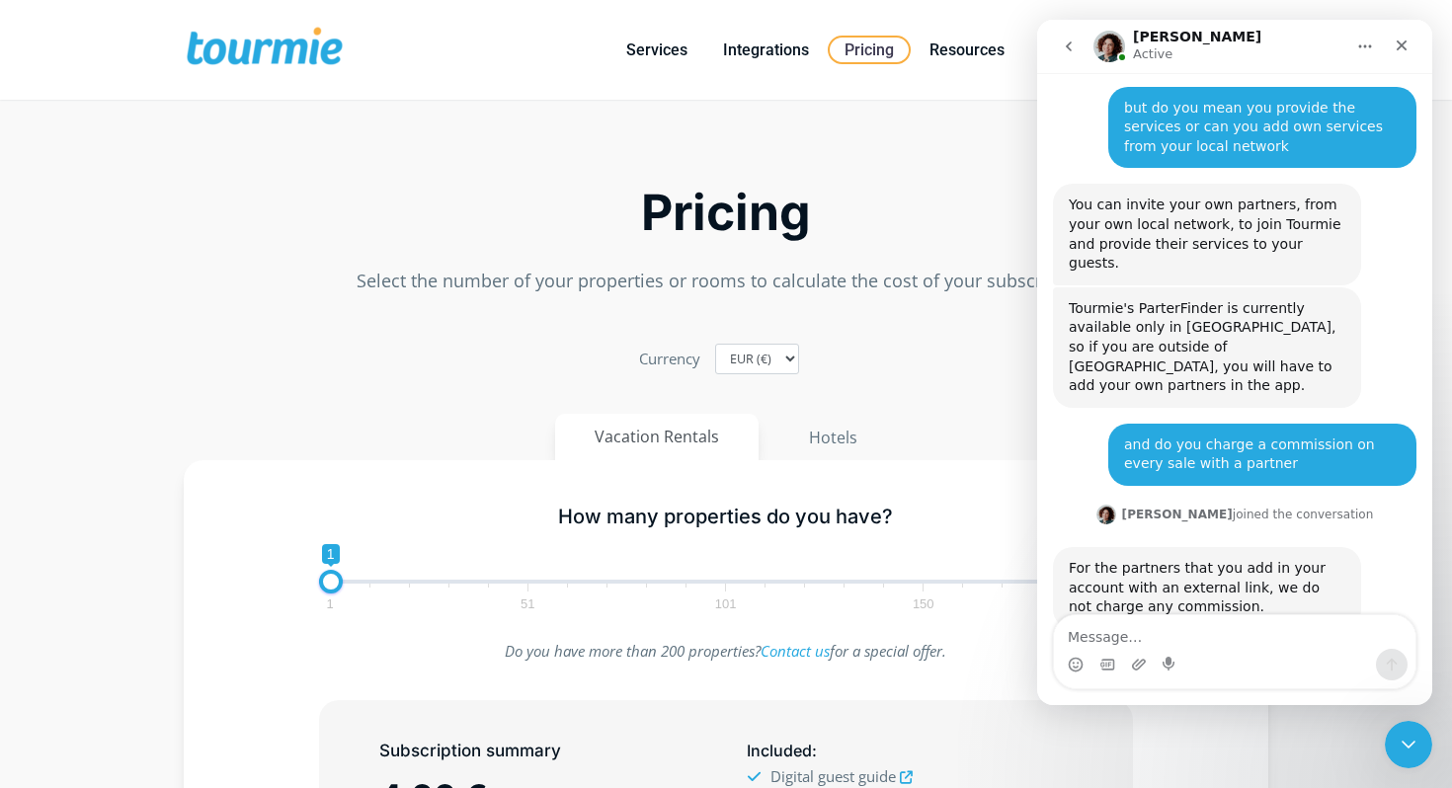
click at [1223, 651] on div "Intercom messenger" at bounding box center [1234, 665] width 361 height 32
click at [1218, 642] on textarea "Message…" at bounding box center [1234, 632] width 361 height 34
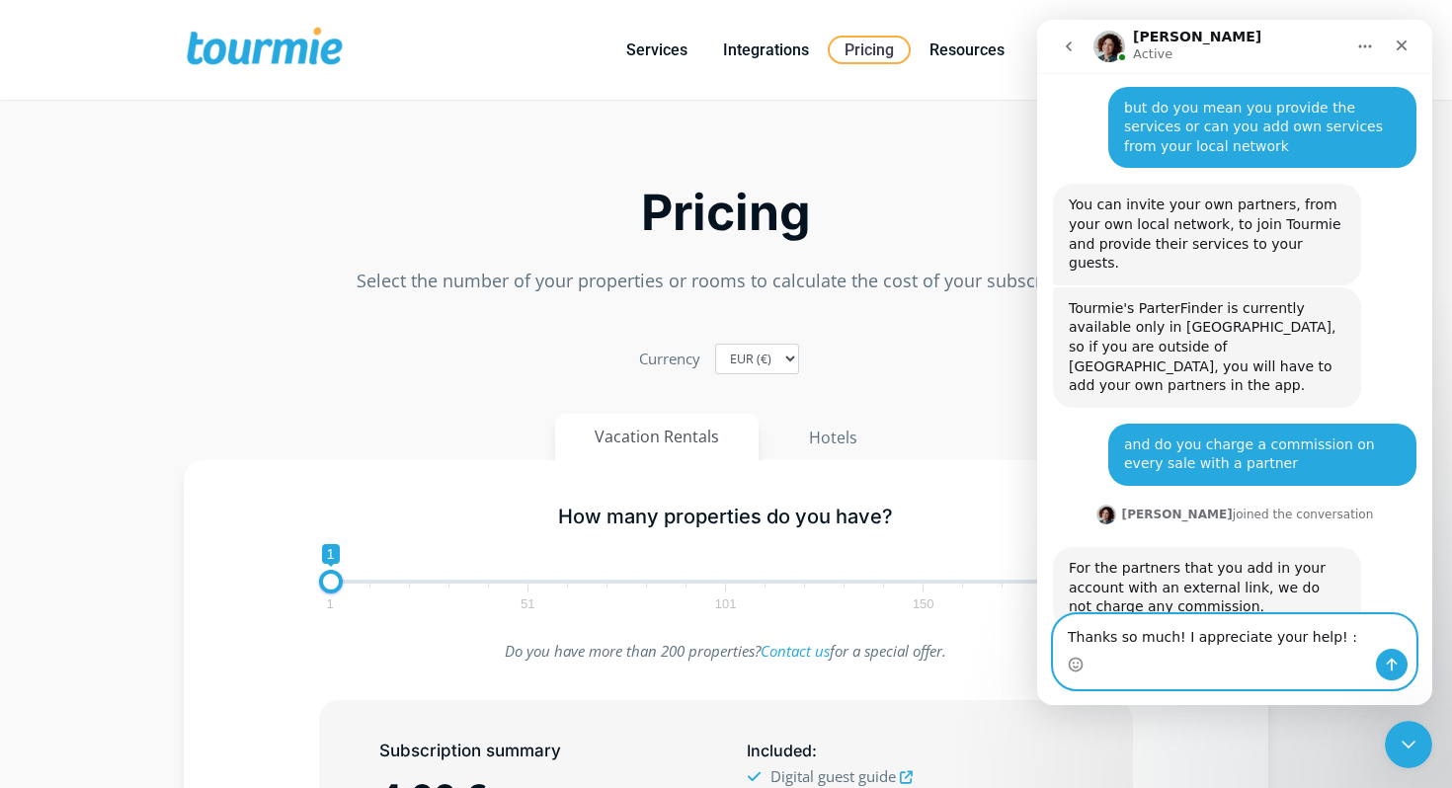
type textarea "Thanks so much! I appreciate your help! :)"
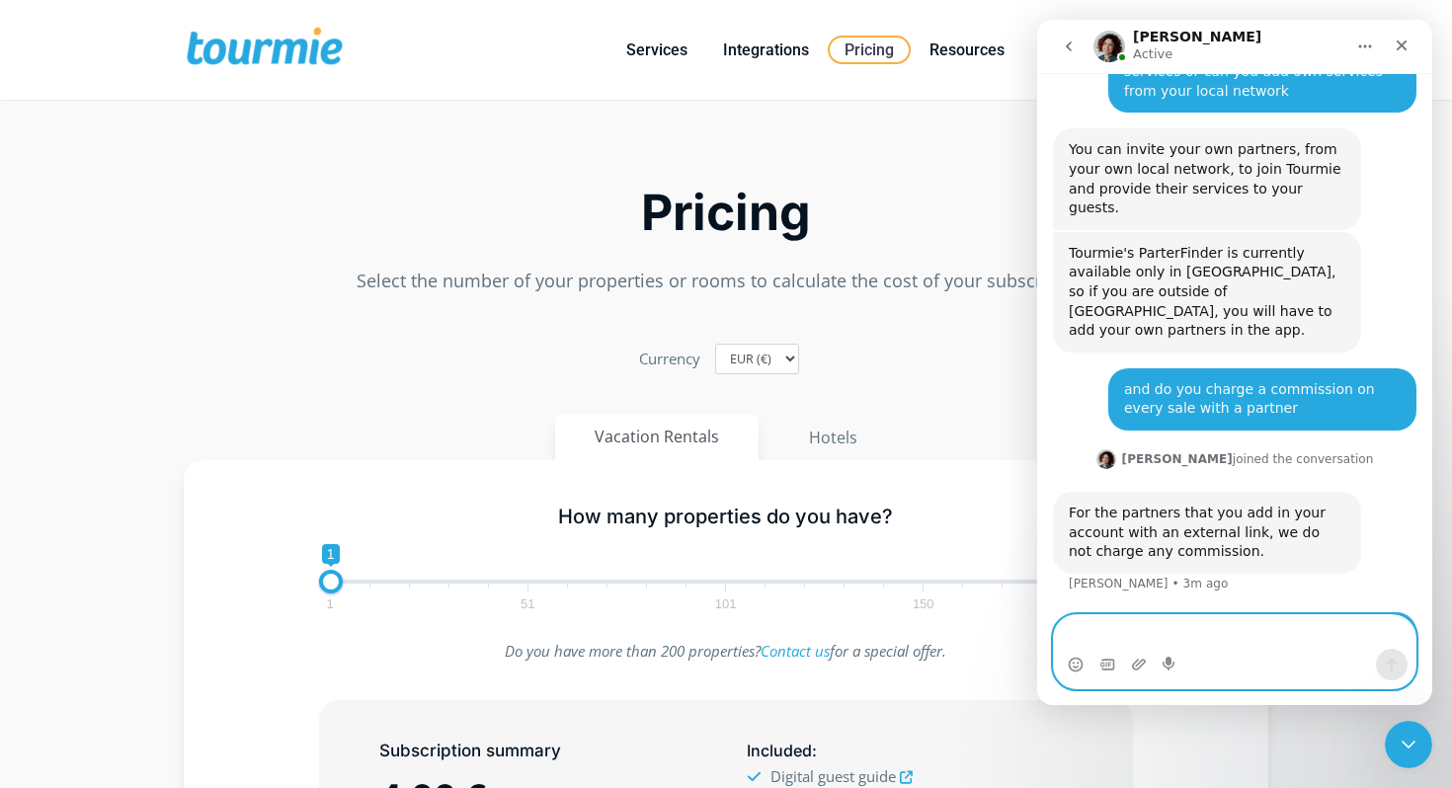
scroll to position [677, 0]
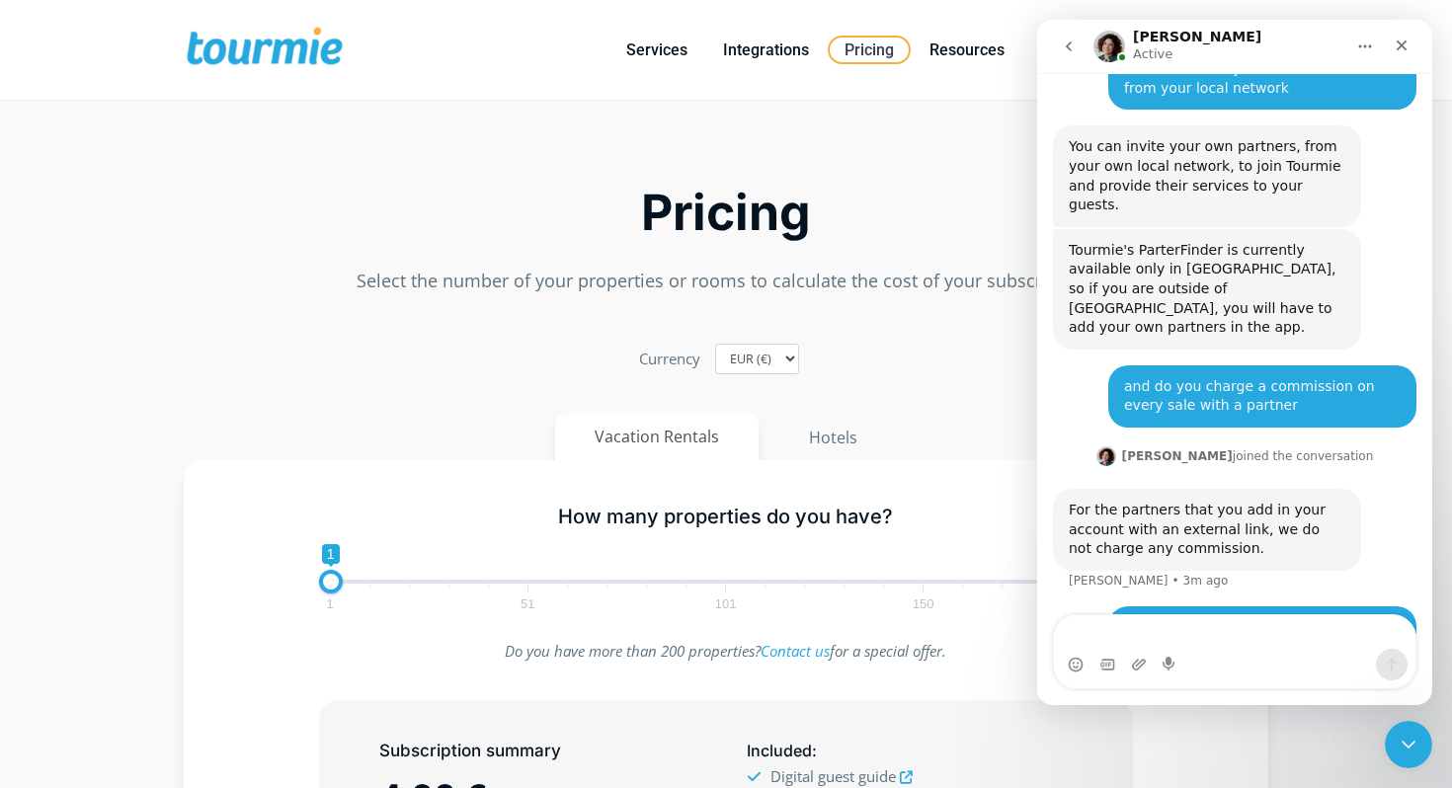
click at [278, 40] on span at bounding box center [265, 50] width 162 height 46
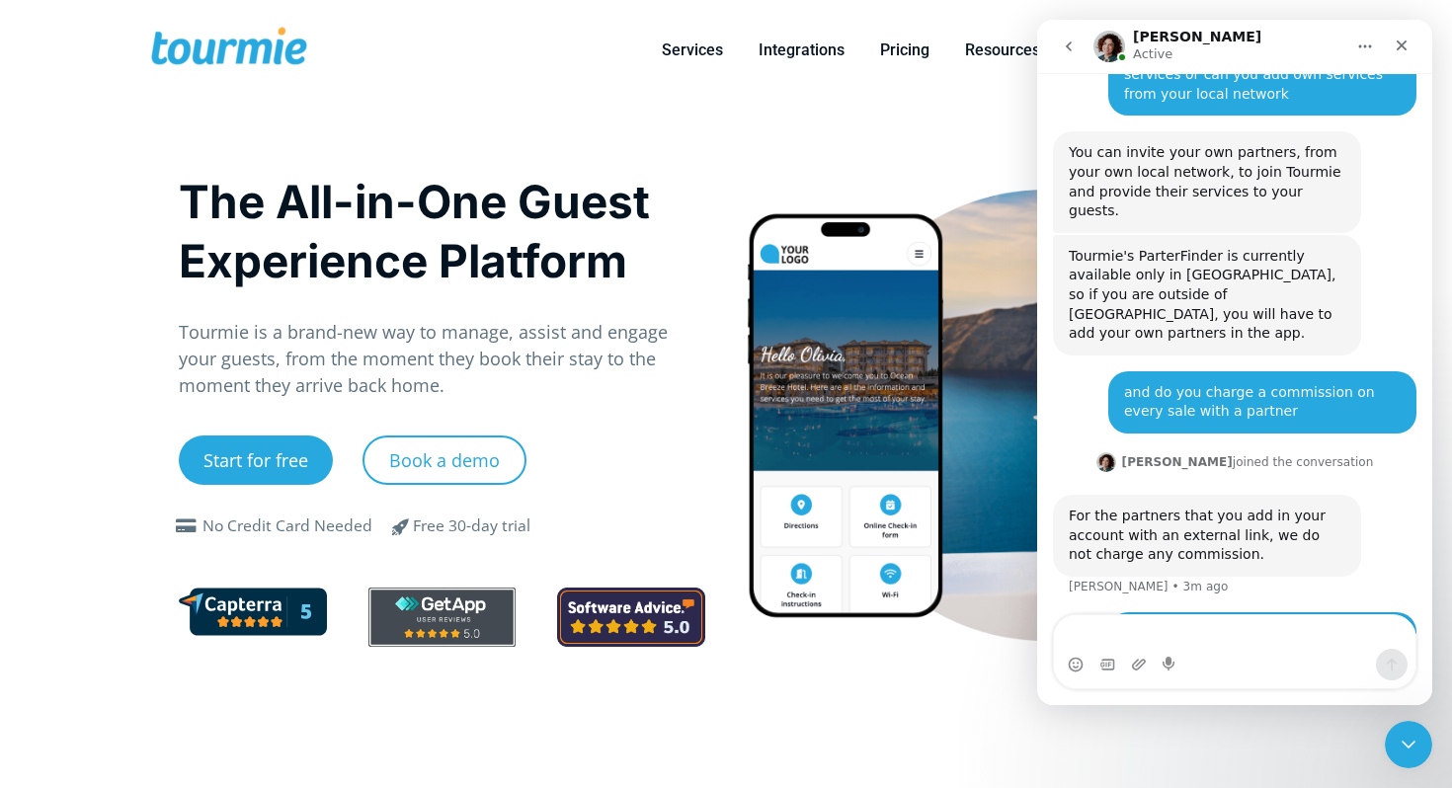
scroll to position [677, 0]
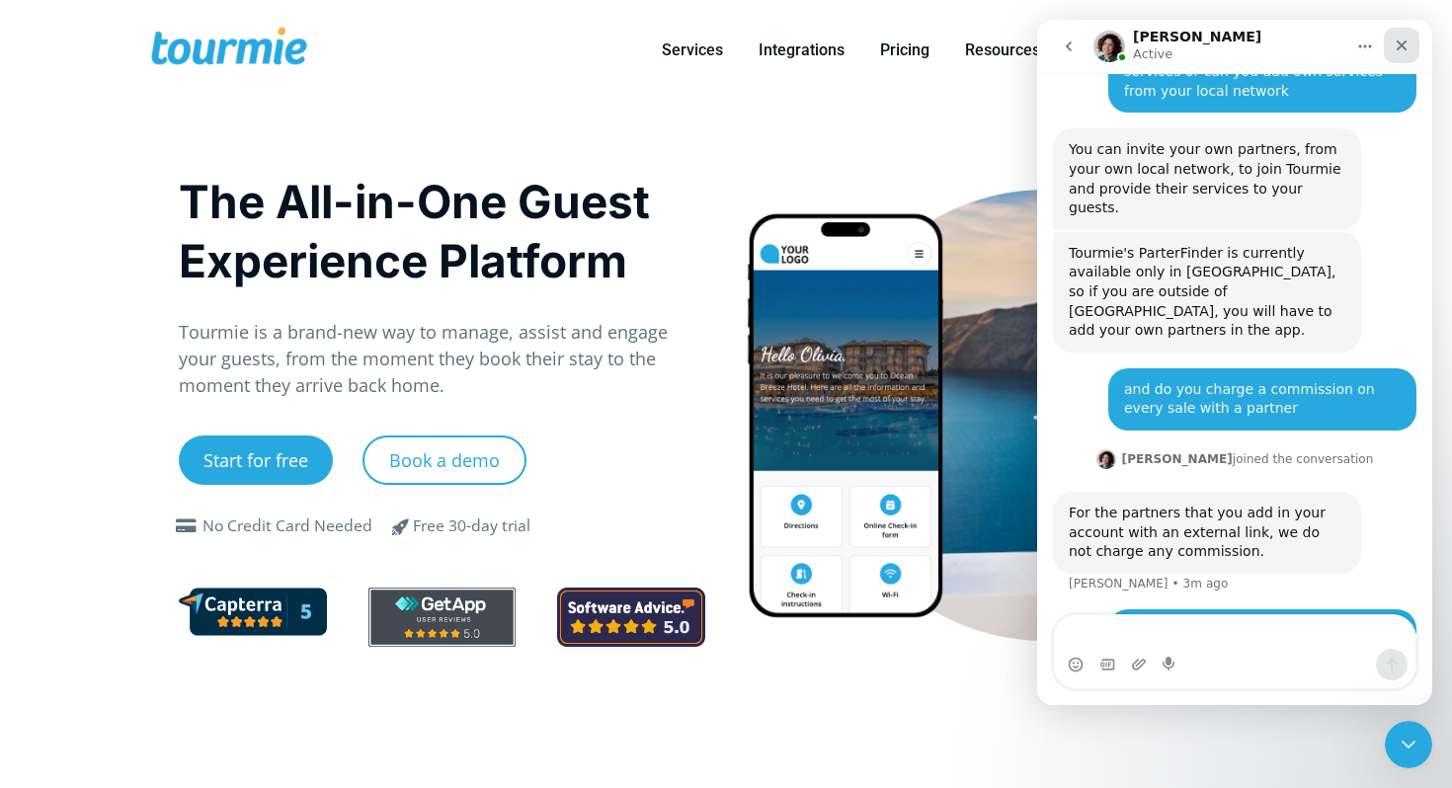
click at [1405, 46] on icon "Close" at bounding box center [1401, 46] width 16 height 16
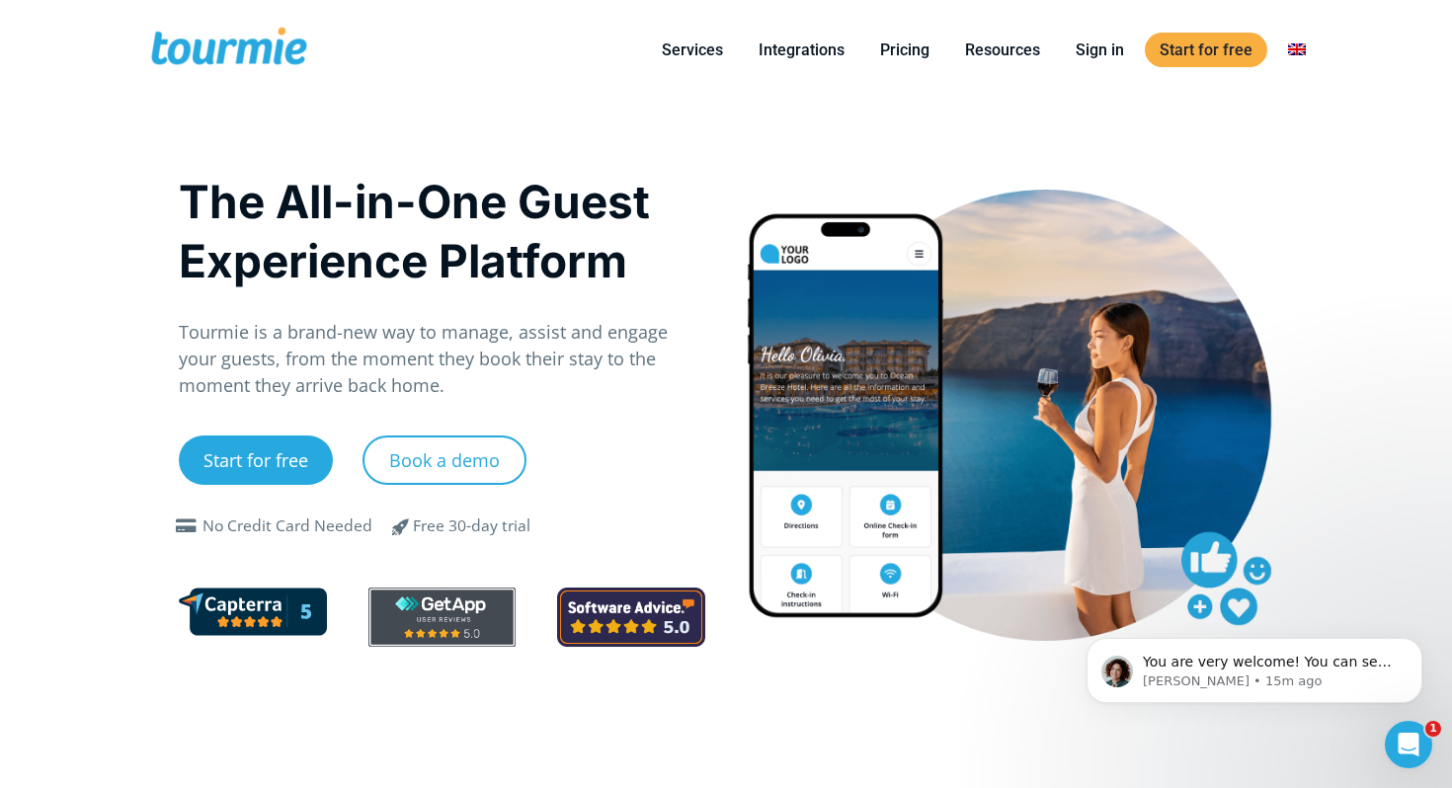
scroll to position [795, 0]
